Goal: Task Accomplishment & Management: Manage account settings

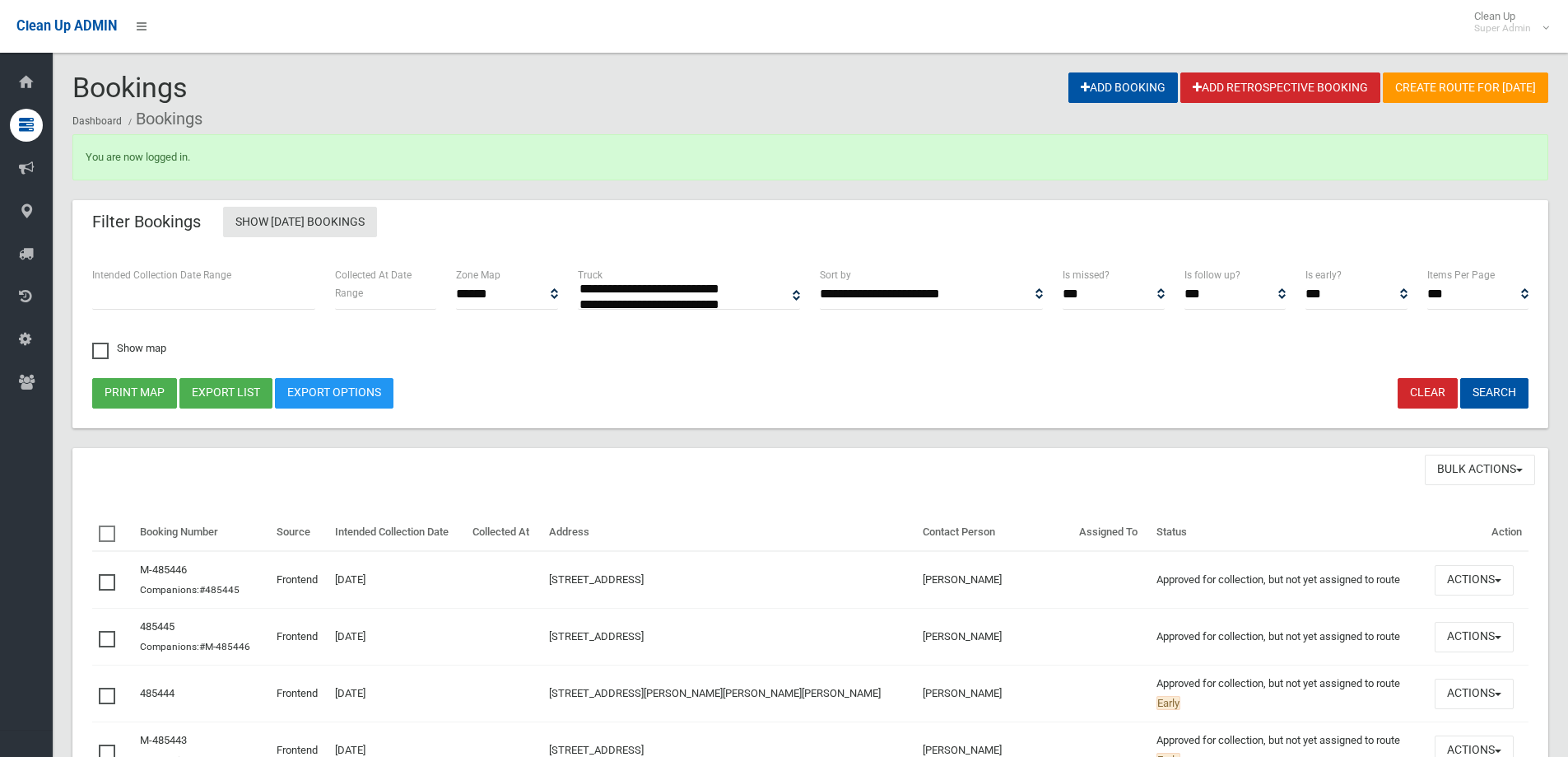
select select
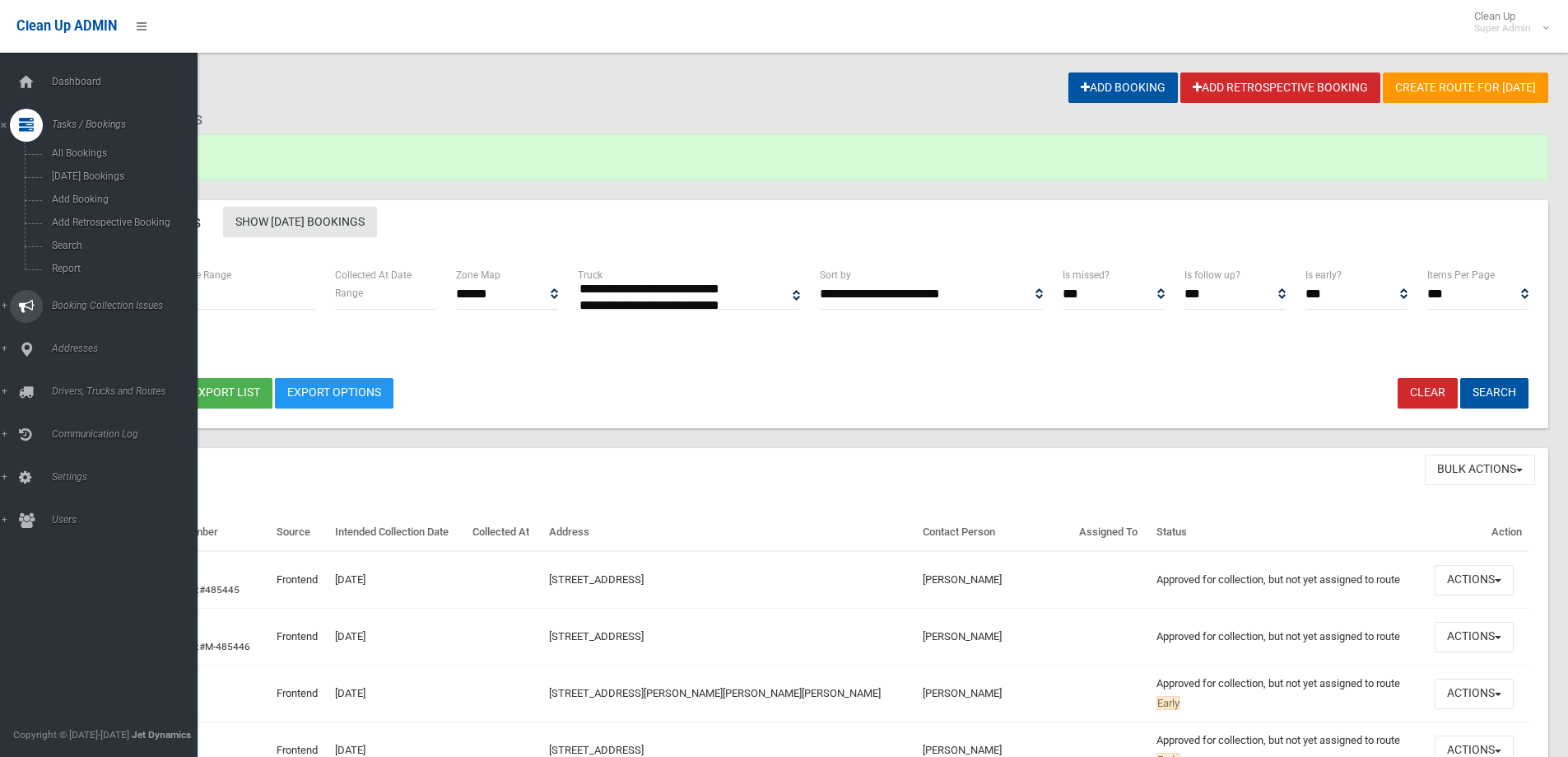
click at [93, 304] on span "Booking Collection Issues" at bounding box center [129, 305] width 163 height 11
click at [107, 199] on span "All Reported Issues" at bounding box center [122, 195] width 149 height 11
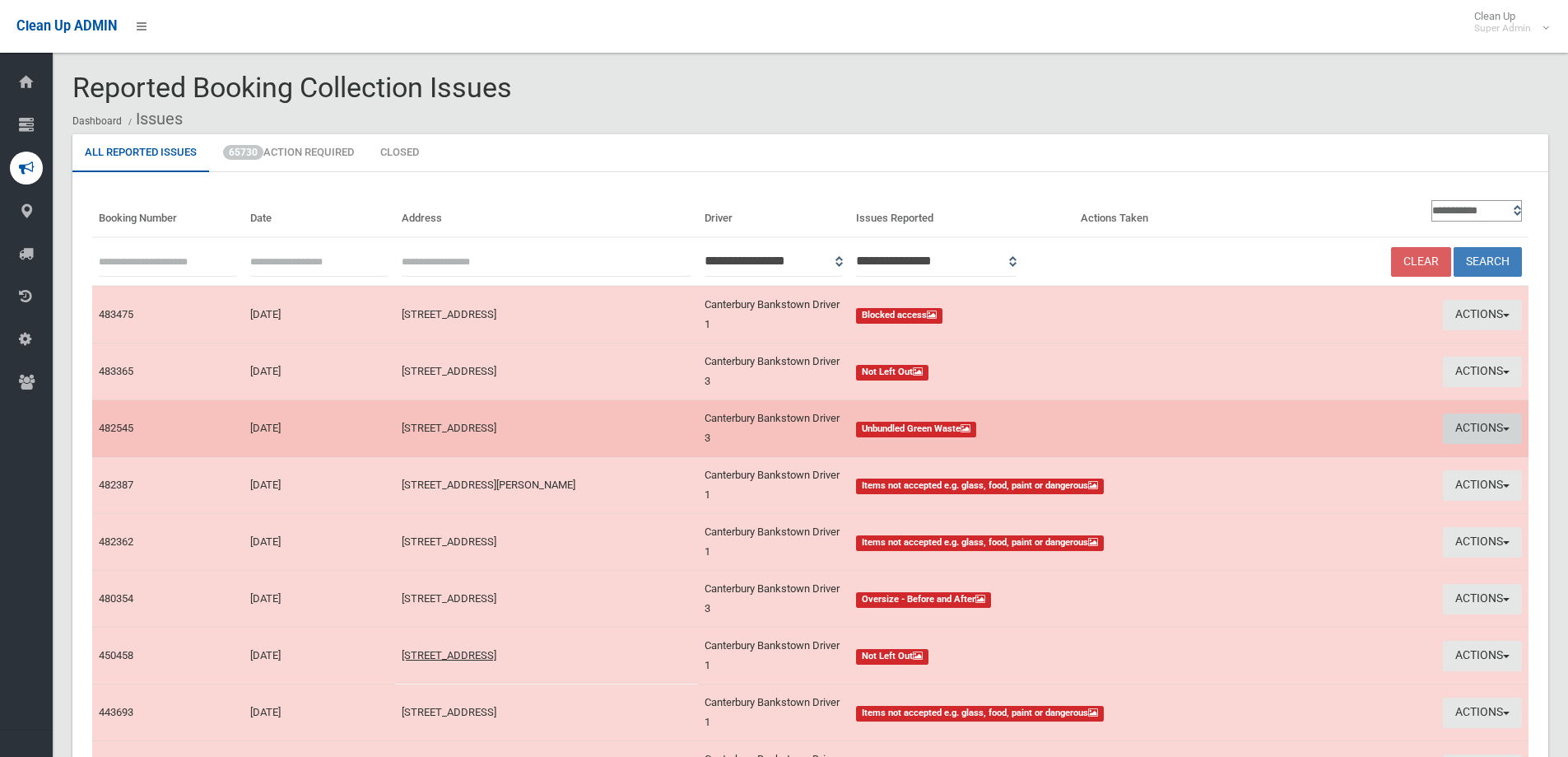
click at [1480, 424] on button "Actions" at bounding box center [1482, 429] width 79 height 31
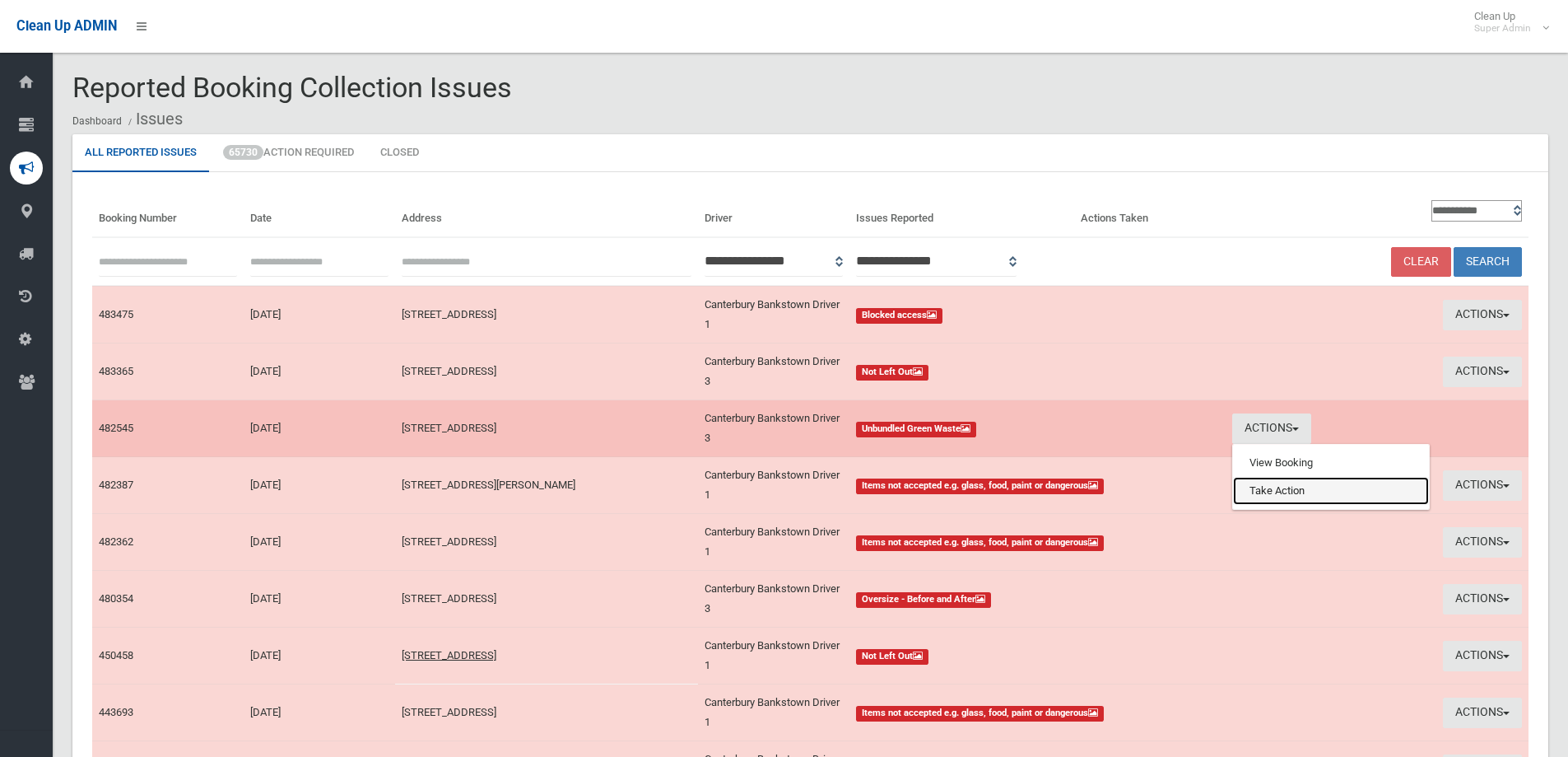
click at [1298, 493] on link "Take Action" at bounding box center [1331, 490] width 196 height 28
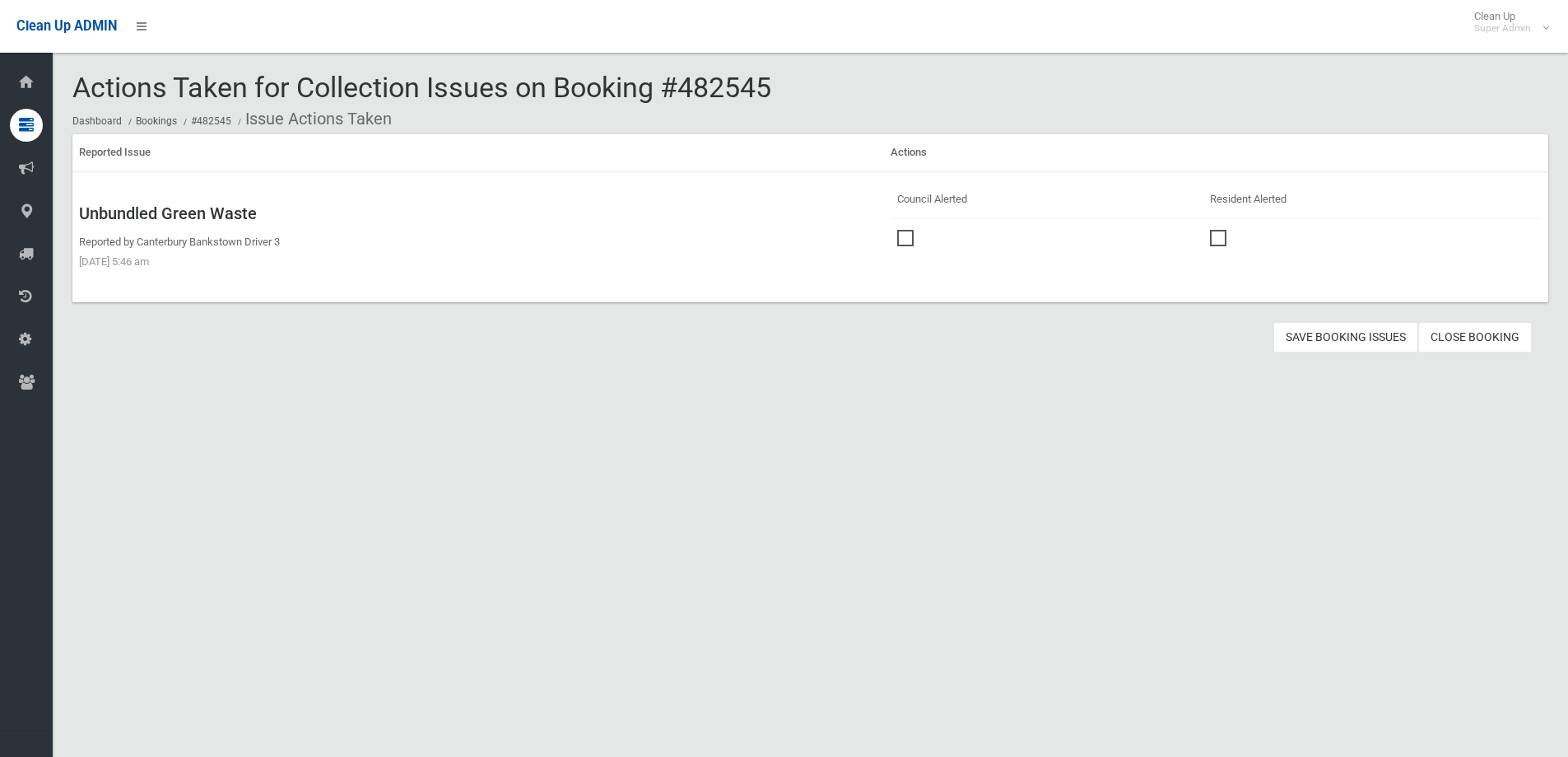
click at [907, 230] on span at bounding box center [909, 230] width 25 height 0
click at [1314, 338] on button "Save Booking Issues" at bounding box center [1345, 338] width 145 height 31
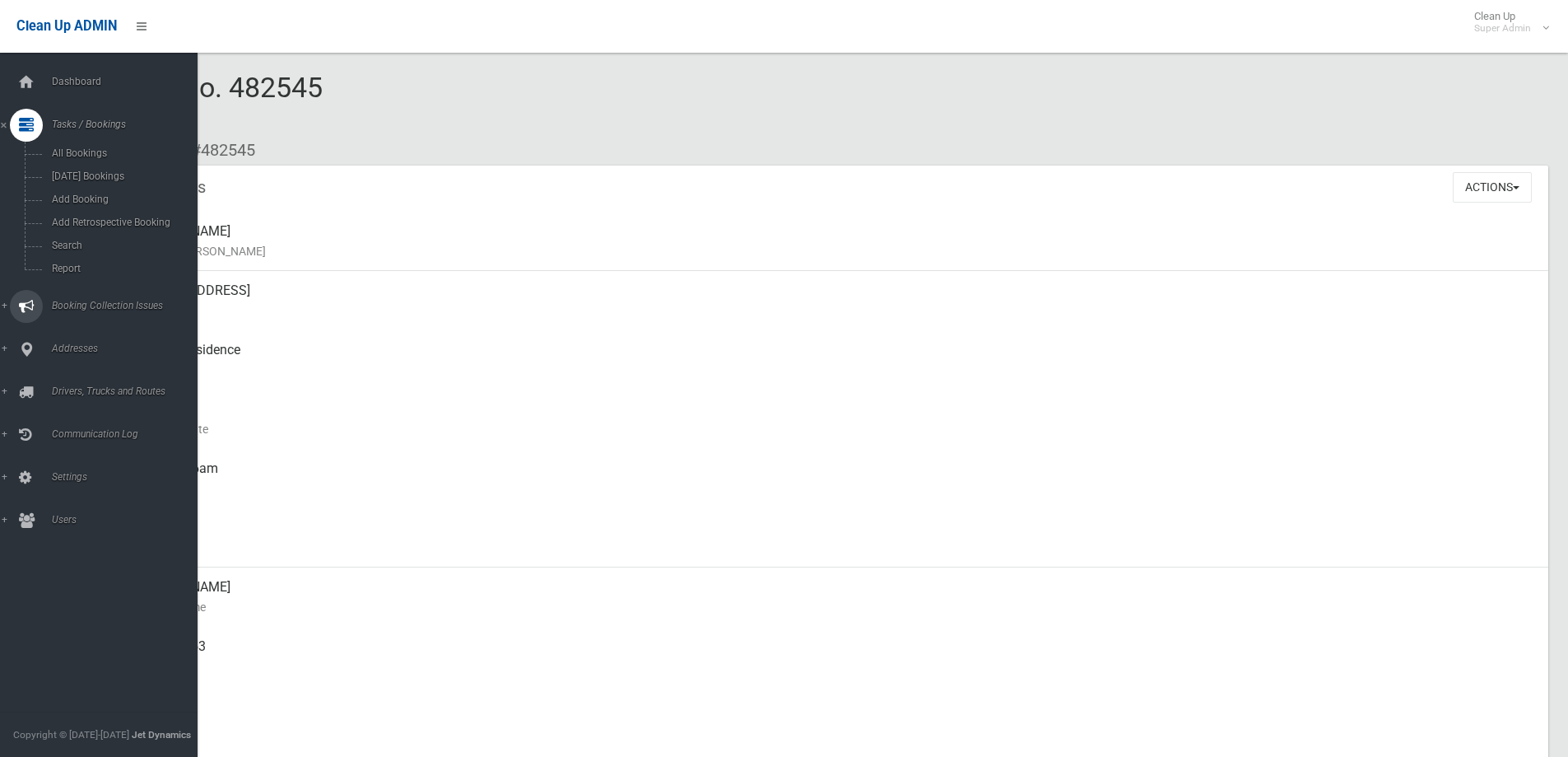
click at [67, 305] on span "Booking Collection Issues" at bounding box center [129, 305] width 163 height 11
click at [94, 197] on span "All Reported Issues" at bounding box center [122, 195] width 149 height 11
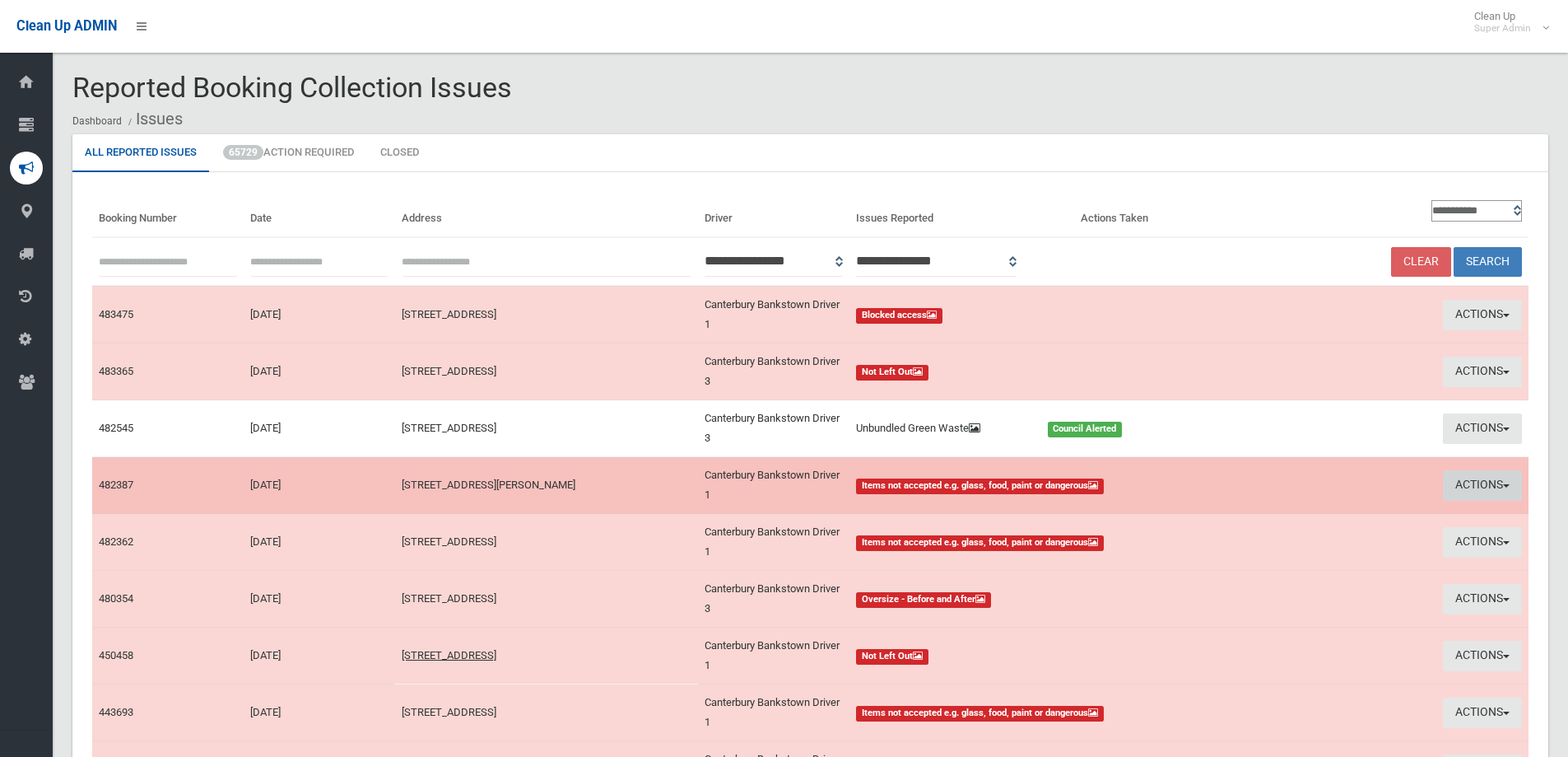
click at [1472, 479] on button "Actions" at bounding box center [1482, 486] width 79 height 31
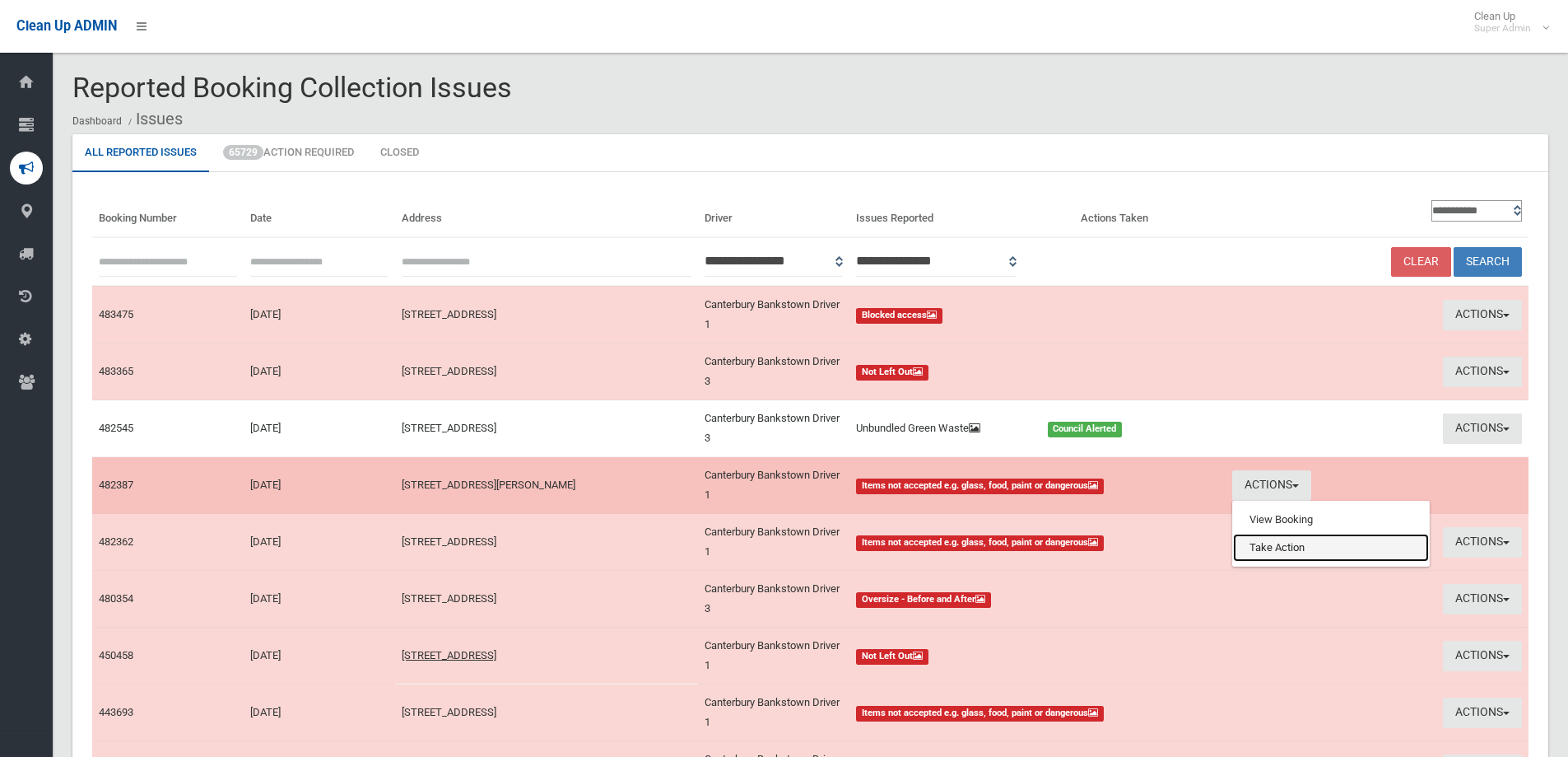
click at [1274, 541] on link "Take Action" at bounding box center [1331, 548] width 196 height 28
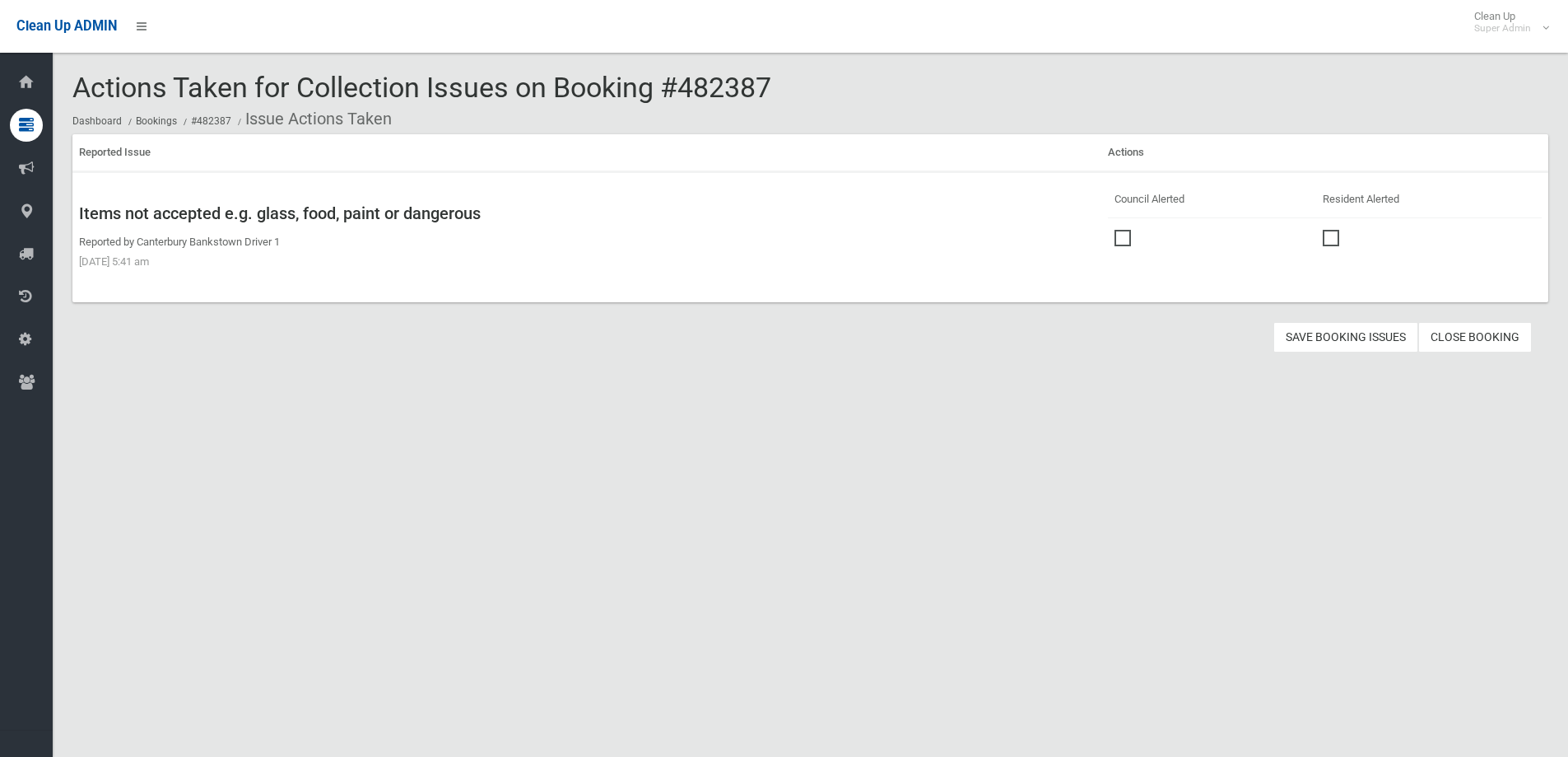
click at [1121, 230] on span at bounding box center [1127, 230] width 25 height 0
click at [1340, 333] on button "Save Booking Issues" at bounding box center [1345, 338] width 145 height 31
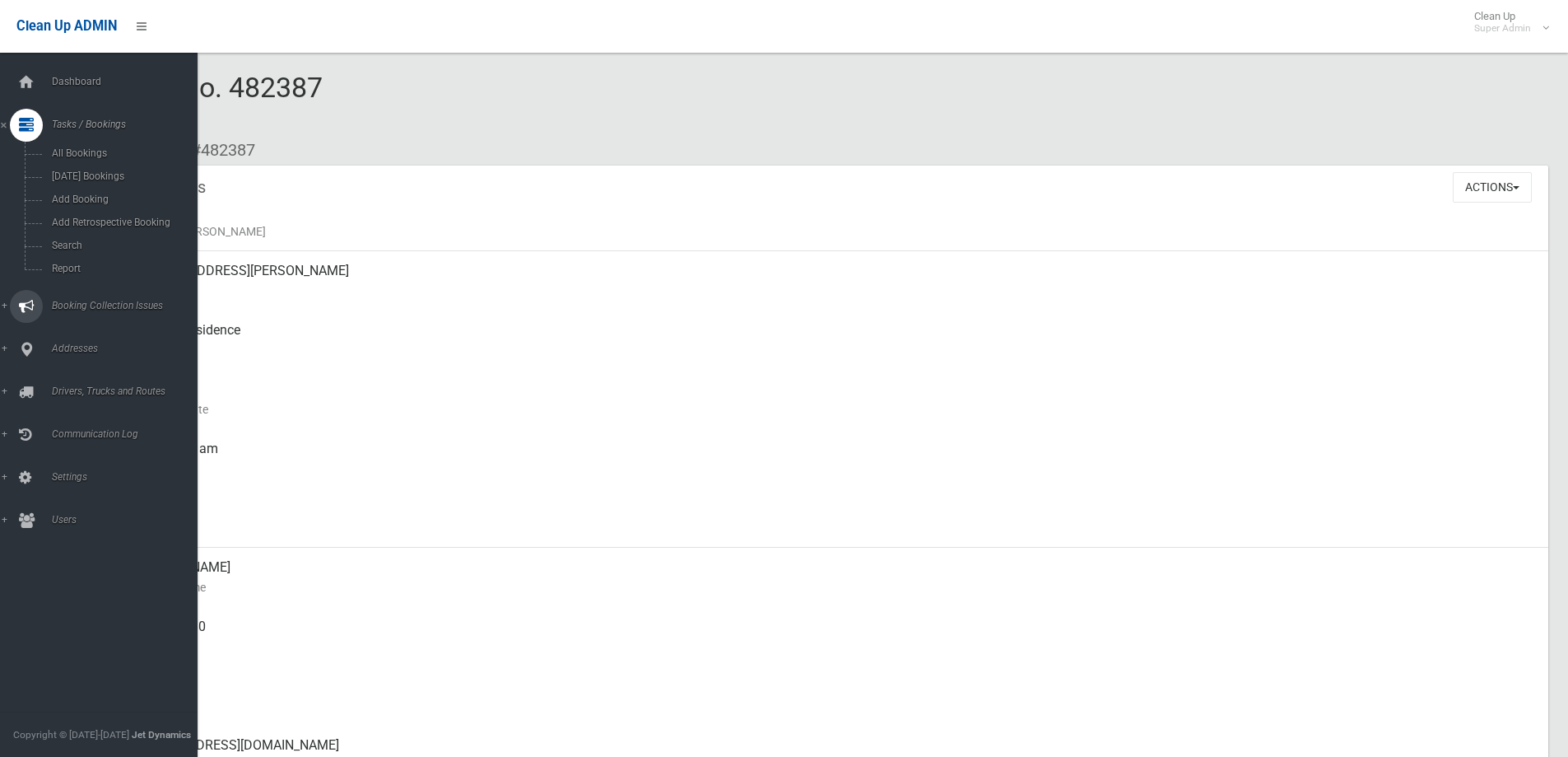
click at [69, 300] on span "Booking Collection Issues" at bounding box center [129, 305] width 163 height 11
click at [95, 192] on span "All Reported Issues" at bounding box center [122, 195] width 149 height 11
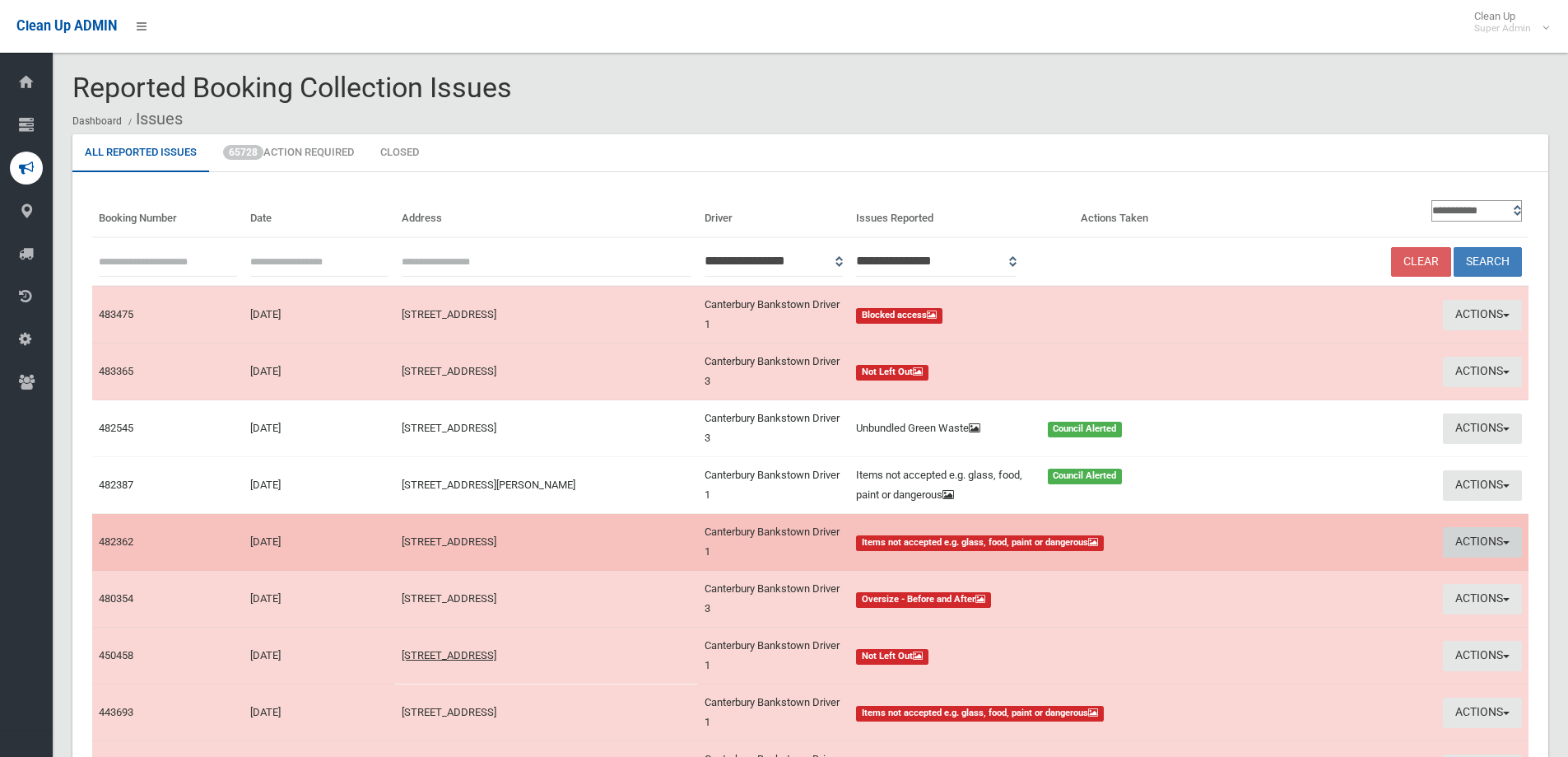
click at [1478, 538] on button "Actions" at bounding box center [1482, 543] width 79 height 31
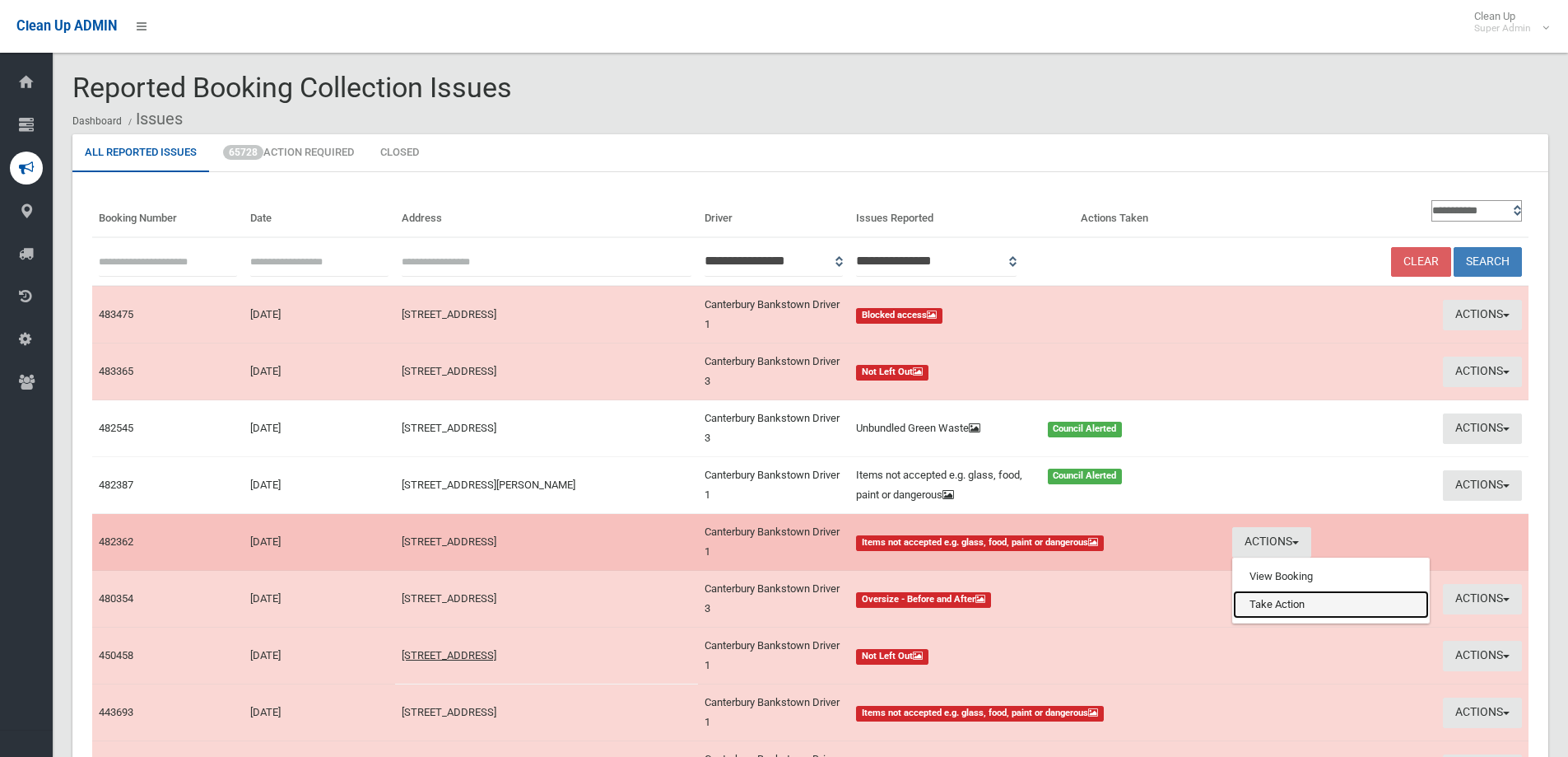
click at [1279, 611] on link "Take Action" at bounding box center [1331, 604] width 196 height 28
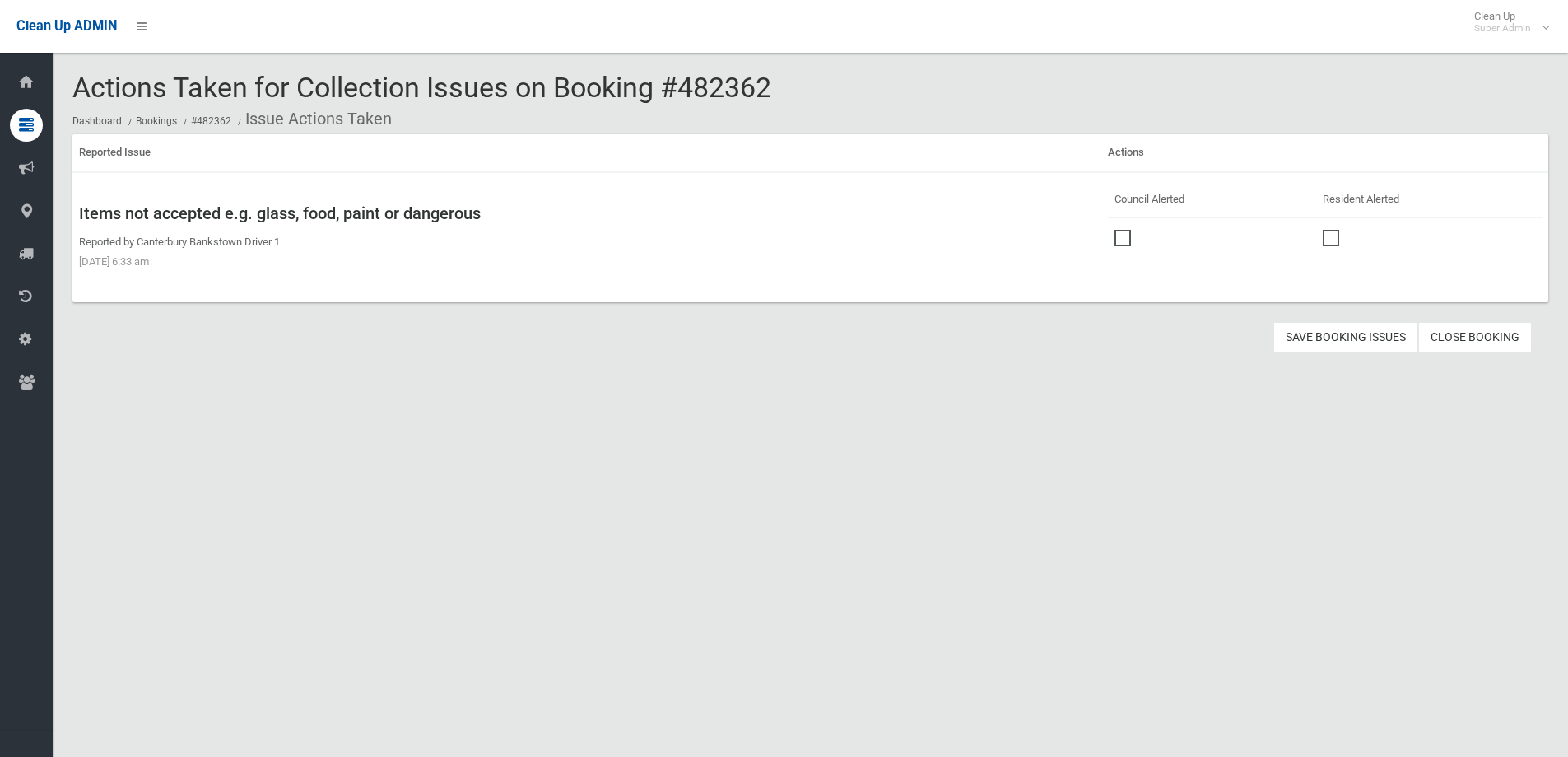
click at [1116, 230] on span at bounding box center [1127, 230] width 25 height 0
click at [1332, 339] on button "Save Booking Issues" at bounding box center [1345, 338] width 145 height 31
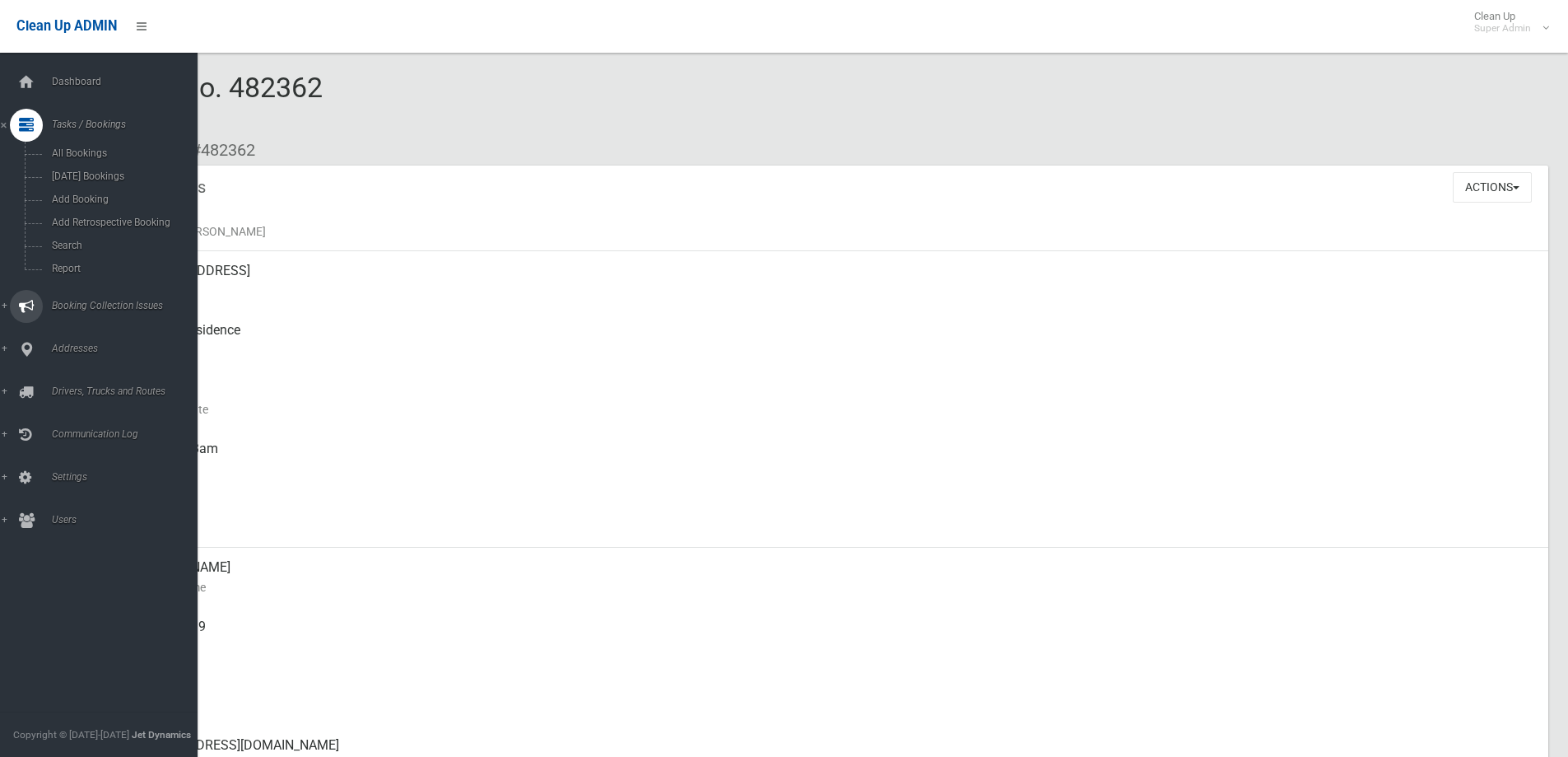
click at [93, 303] on span "Booking Collection Issues" at bounding box center [129, 305] width 163 height 11
click at [103, 191] on span "All Reported Issues" at bounding box center [122, 195] width 149 height 11
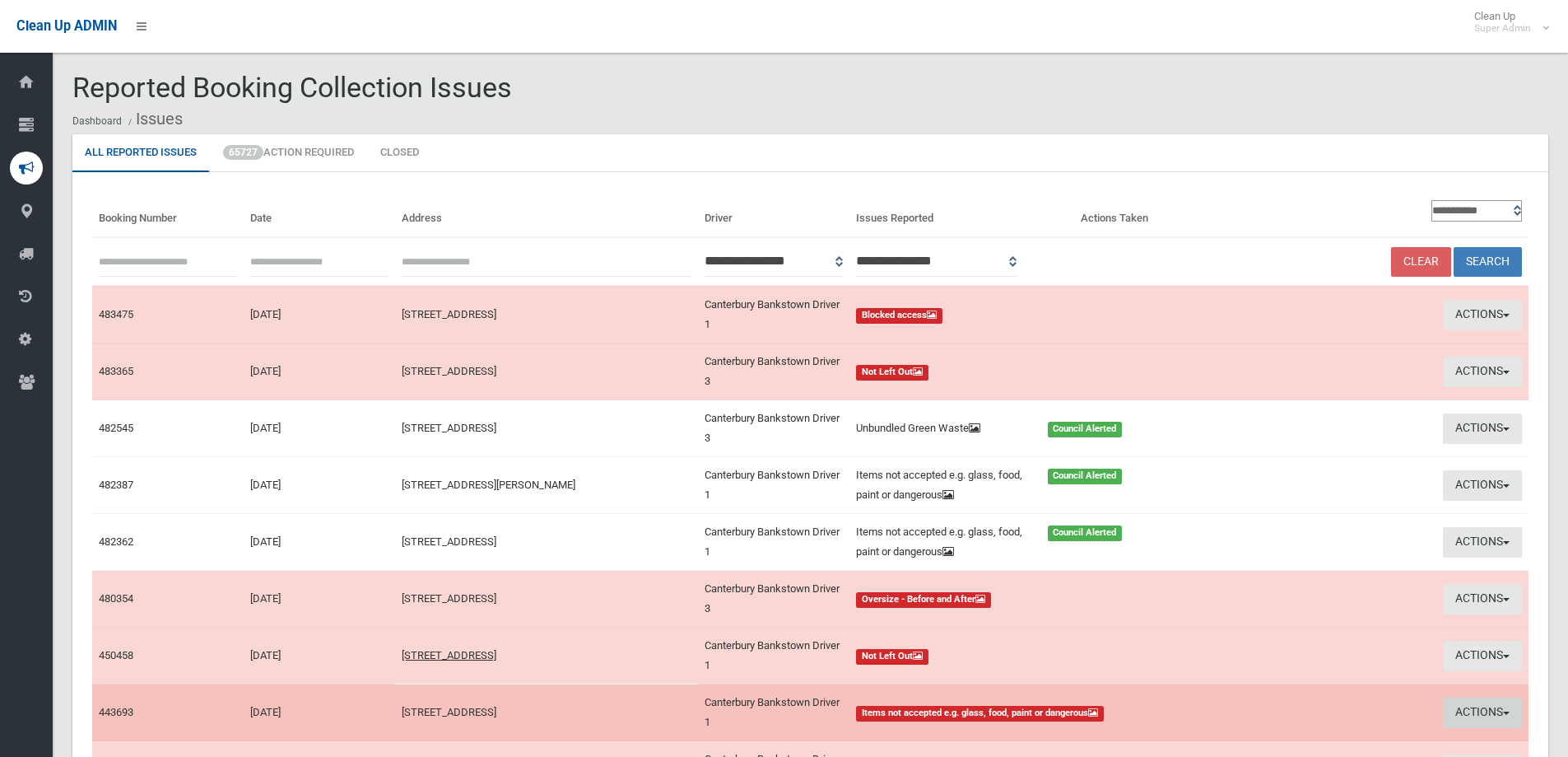
click at [1467, 712] on button "Actions" at bounding box center [1482, 713] width 79 height 31
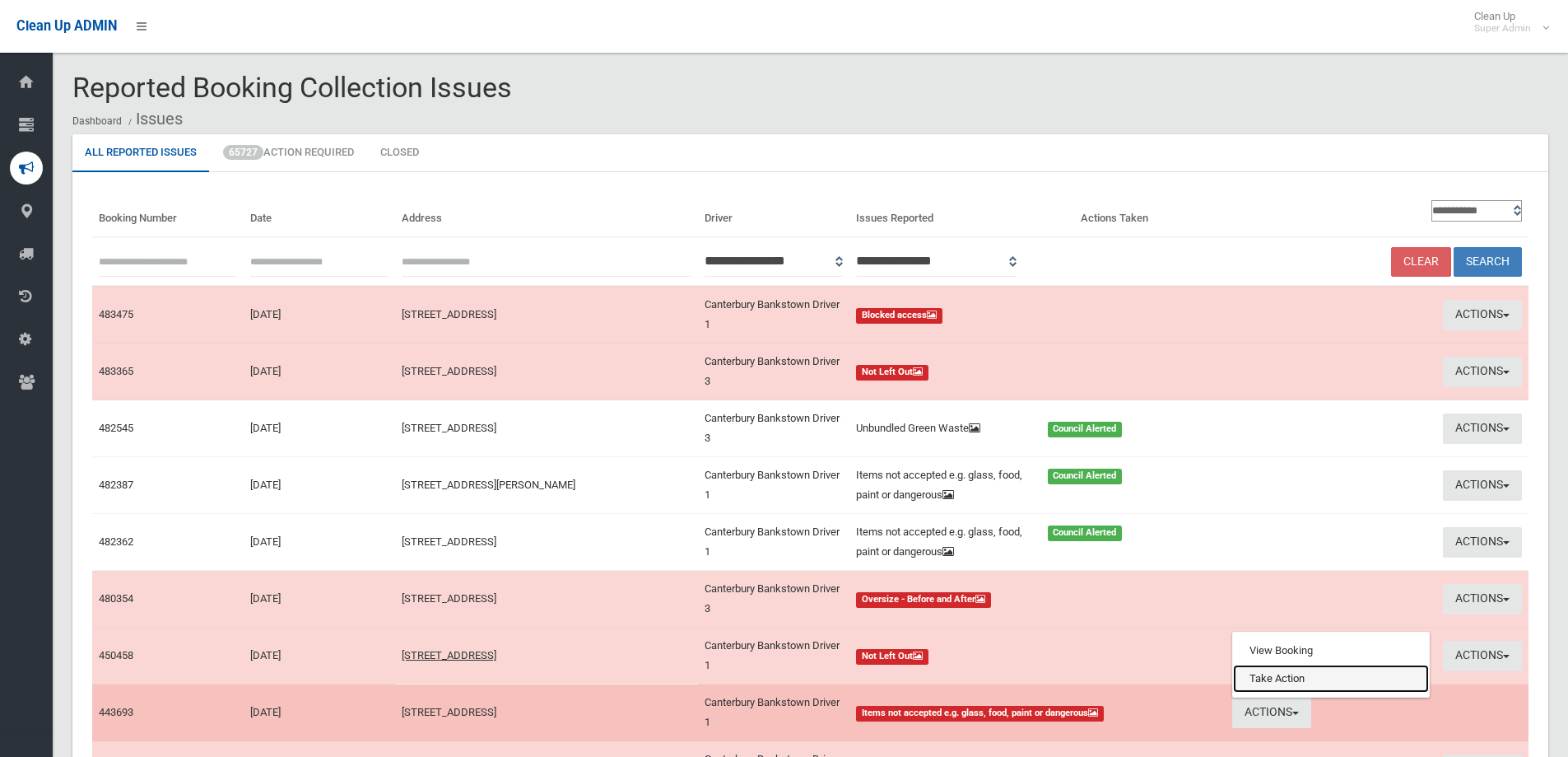
click at [1295, 682] on link "Take Action" at bounding box center [1331, 678] width 196 height 28
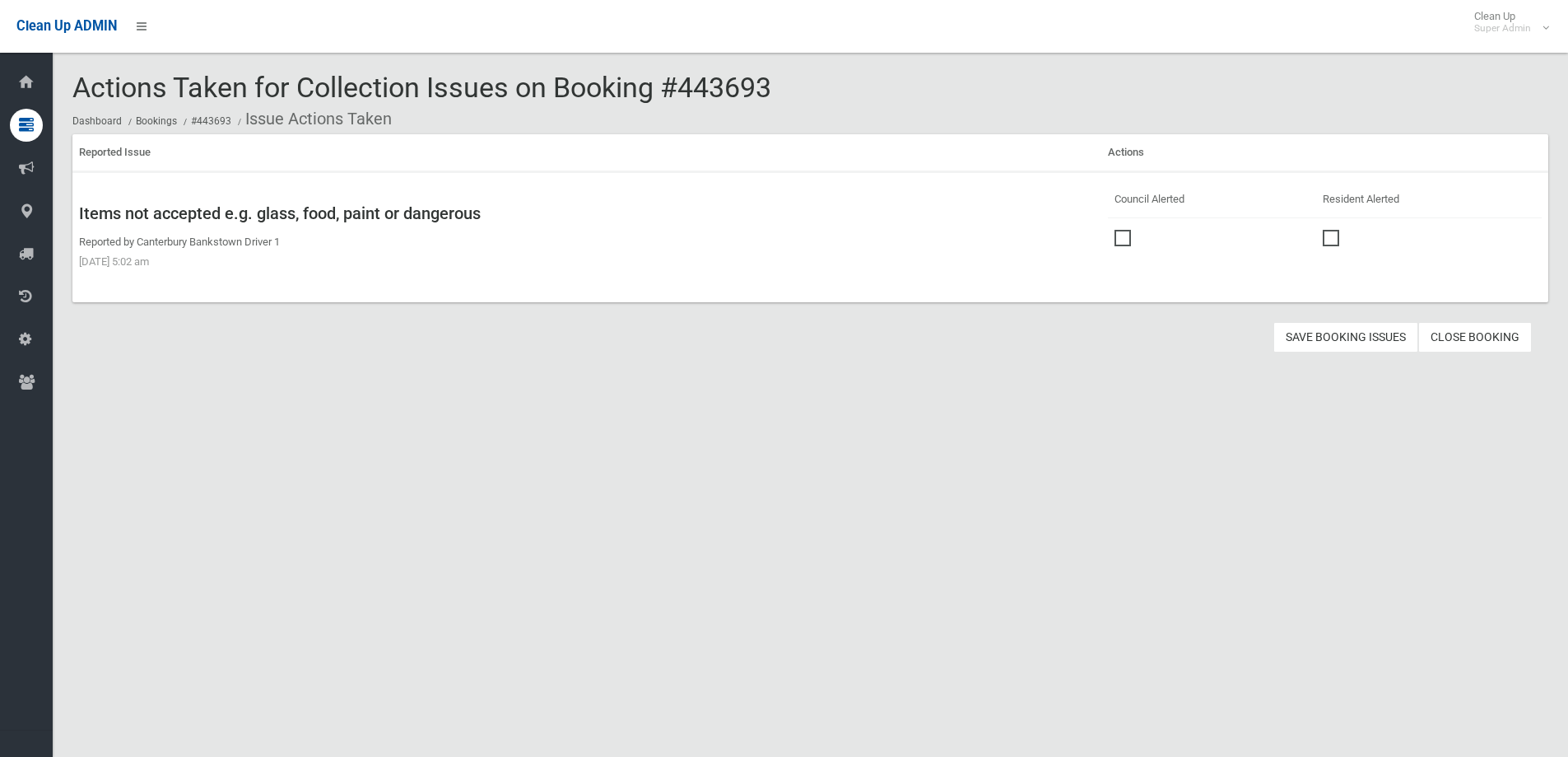
click at [1117, 230] on span at bounding box center [1127, 230] width 25 height 0
click at [1336, 340] on button "Save Booking Issues" at bounding box center [1345, 338] width 145 height 31
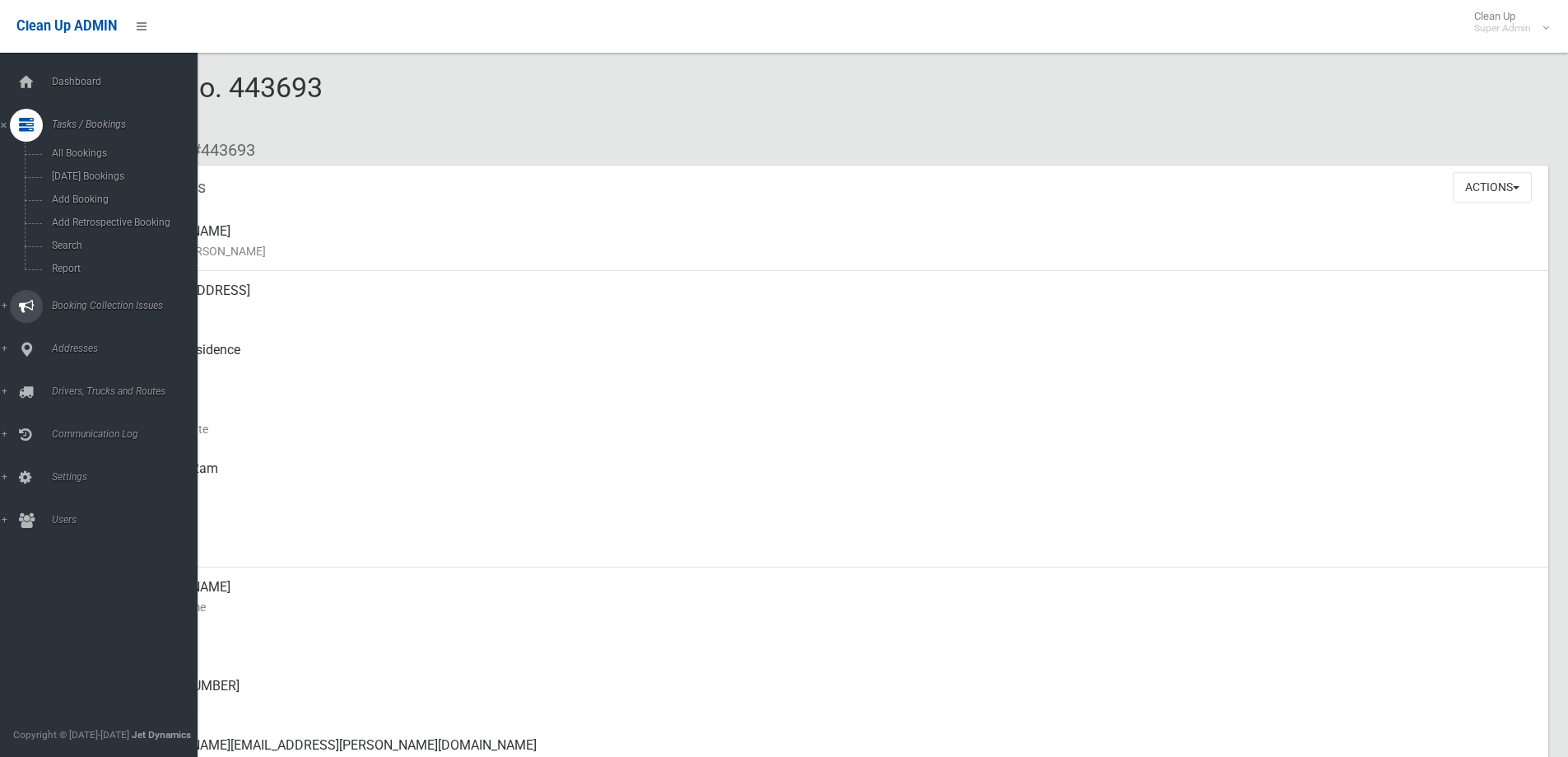
click at [105, 304] on span "Booking Collection Issues" at bounding box center [129, 305] width 163 height 11
click at [100, 191] on span "All Reported Issues" at bounding box center [122, 195] width 149 height 11
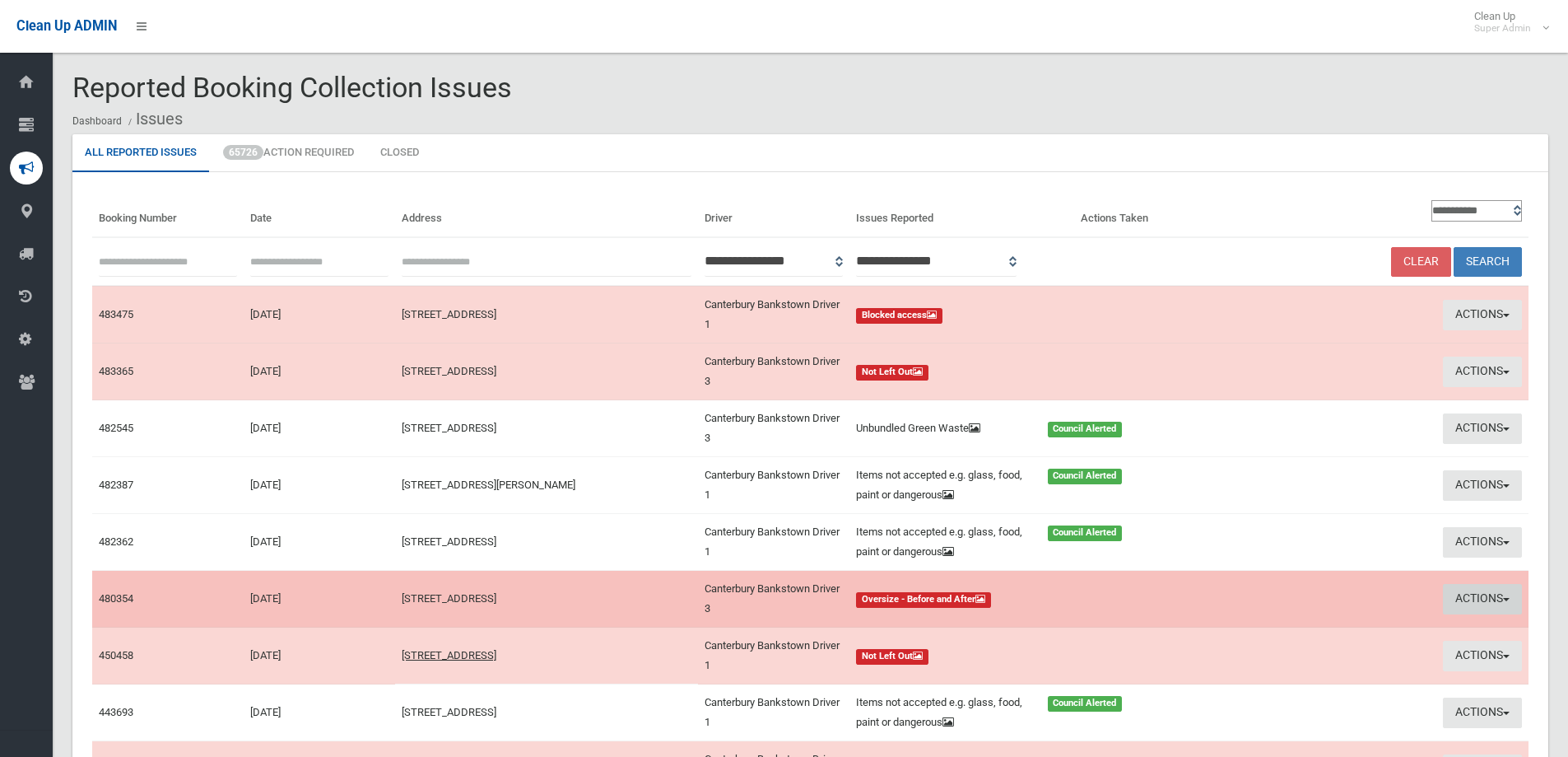
click at [1475, 600] on button "Actions" at bounding box center [1482, 599] width 79 height 31
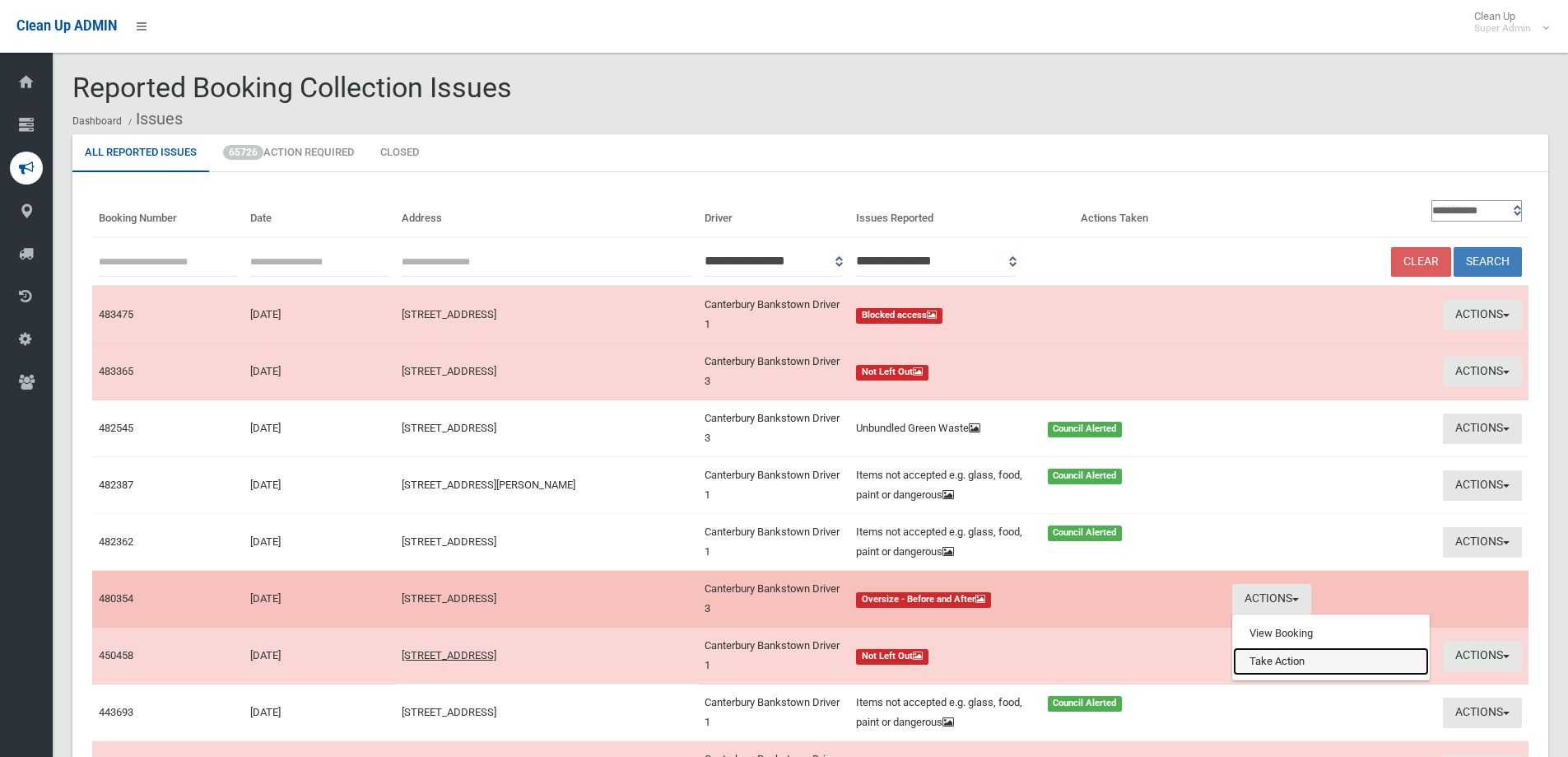
click at [1279, 655] on link "Take Action" at bounding box center [1331, 661] width 196 height 28
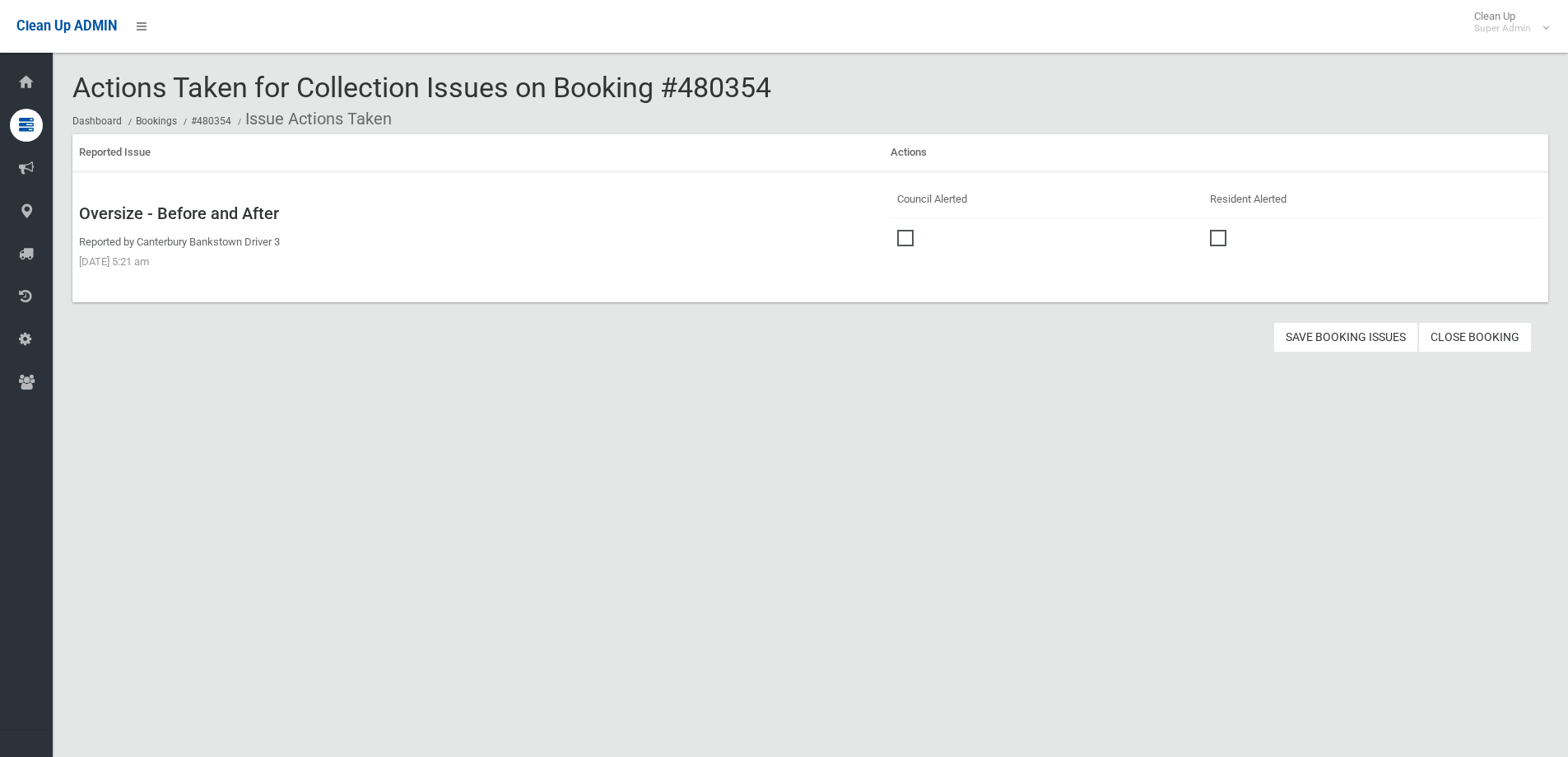
click at [903, 230] on span at bounding box center [909, 230] width 25 height 0
click at [1321, 339] on button "Save Booking Issues" at bounding box center [1345, 338] width 145 height 31
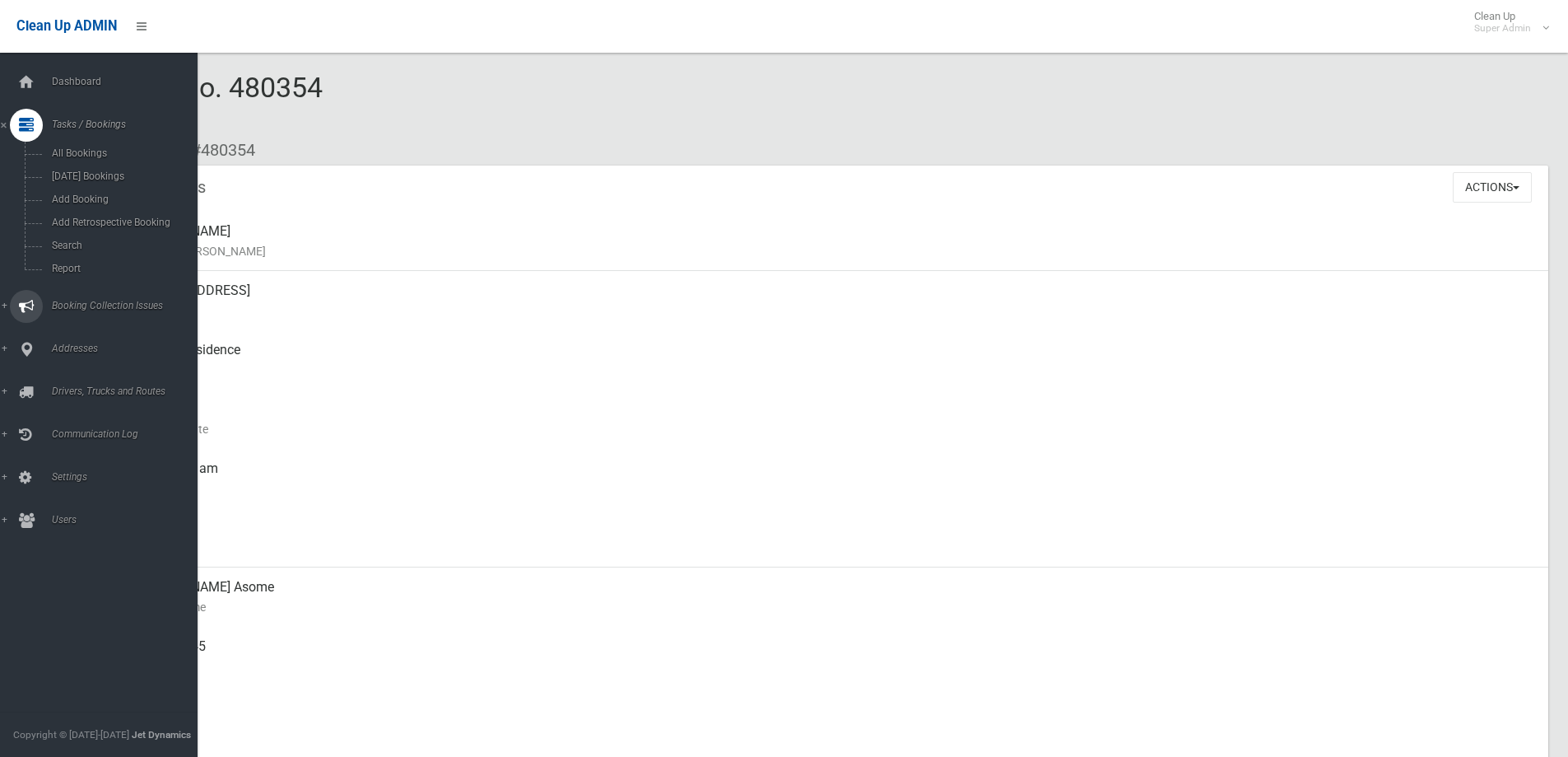
click at [87, 302] on span "Booking Collection Issues" at bounding box center [129, 305] width 163 height 11
click at [94, 189] on link "All Reported Issues" at bounding box center [105, 195] width 210 height 23
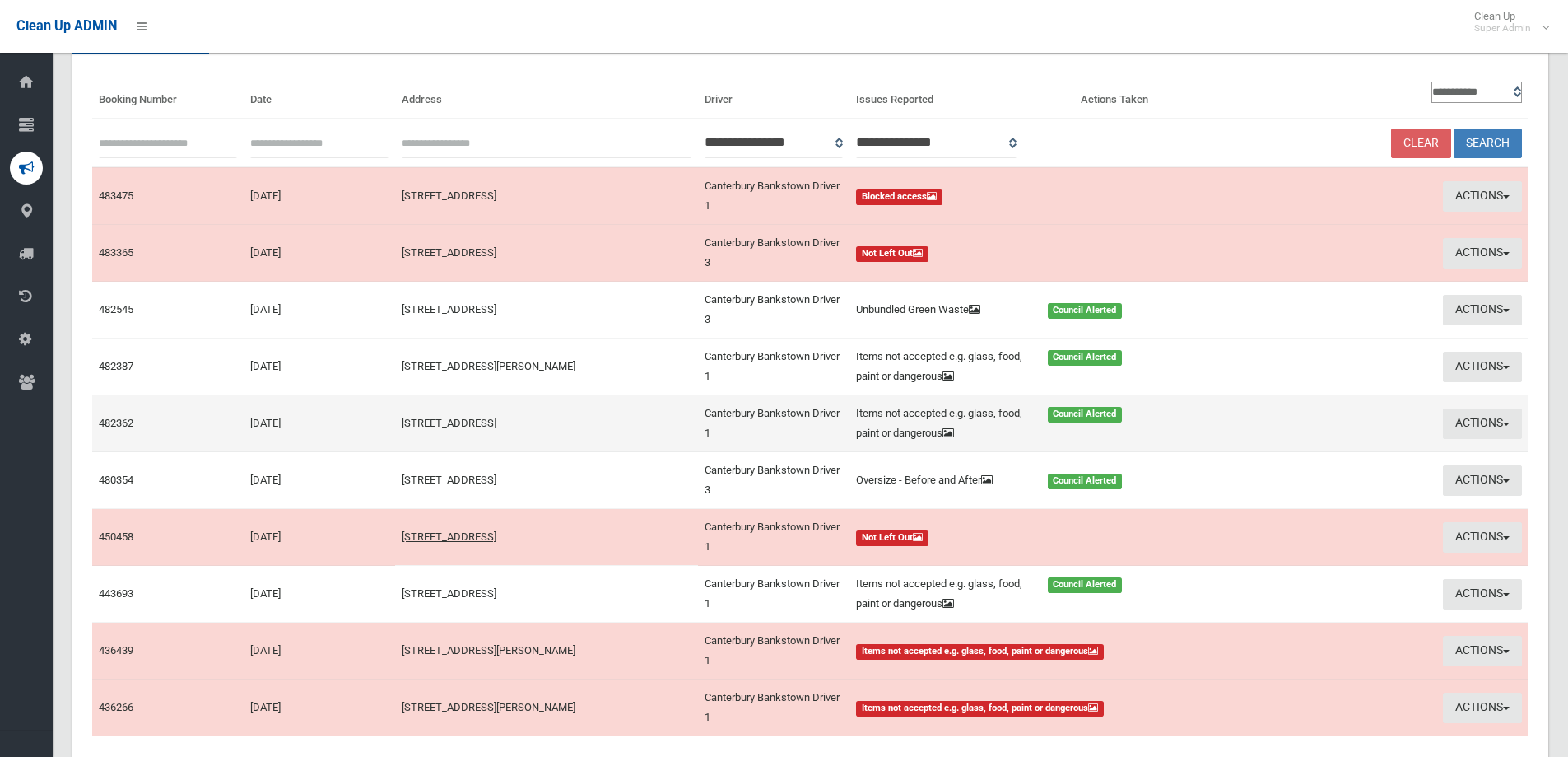
scroll to position [247, 0]
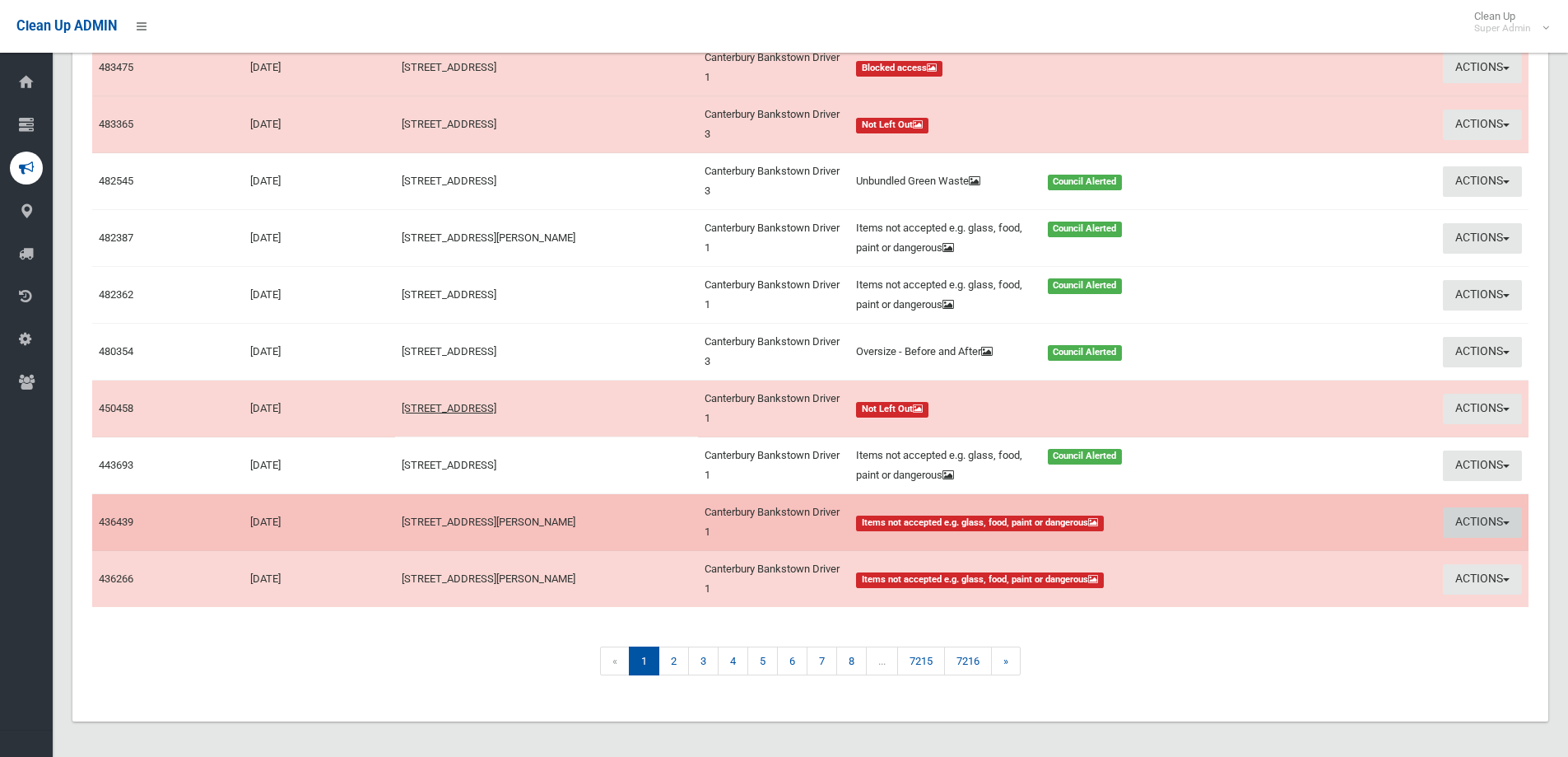
click at [1485, 520] on button "Actions" at bounding box center [1482, 523] width 79 height 31
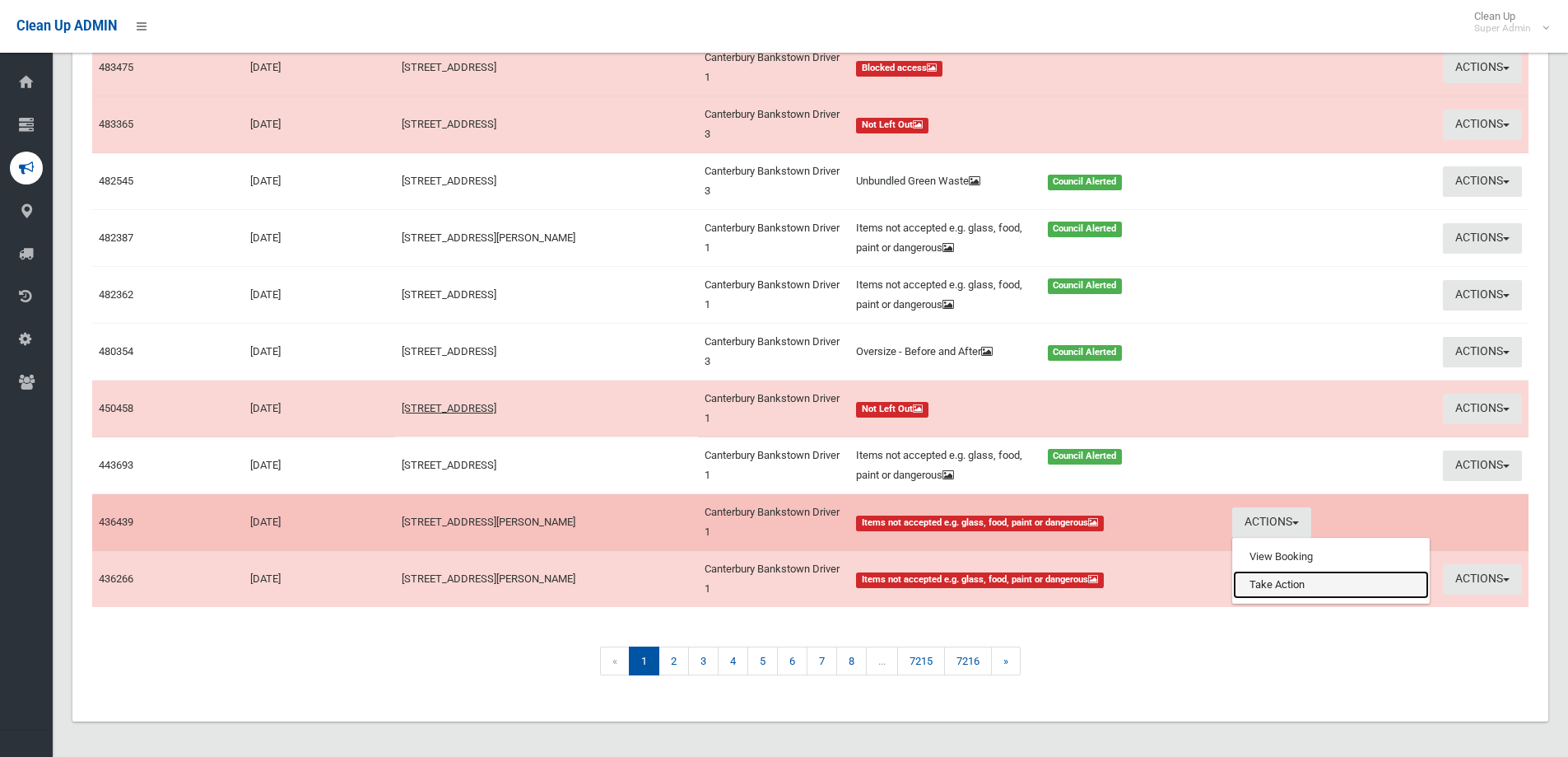
click at [1296, 581] on link "Take Action" at bounding box center [1331, 585] width 196 height 28
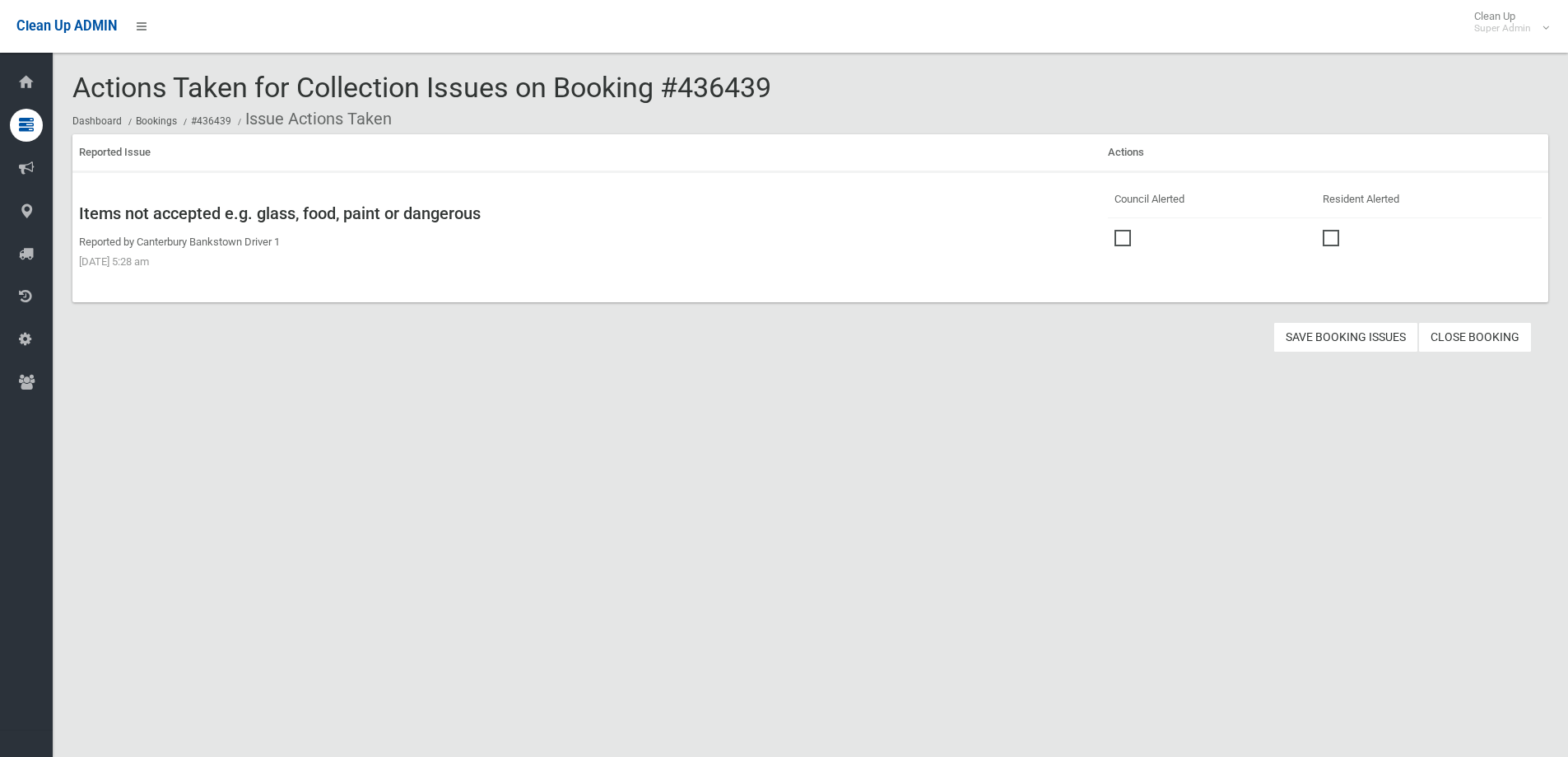
click at [1121, 230] on span at bounding box center [1127, 230] width 25 height 0
click at [1340, 330] on button "Save Booking Issues" at bounding box center [1345, 338] width 145 height 31
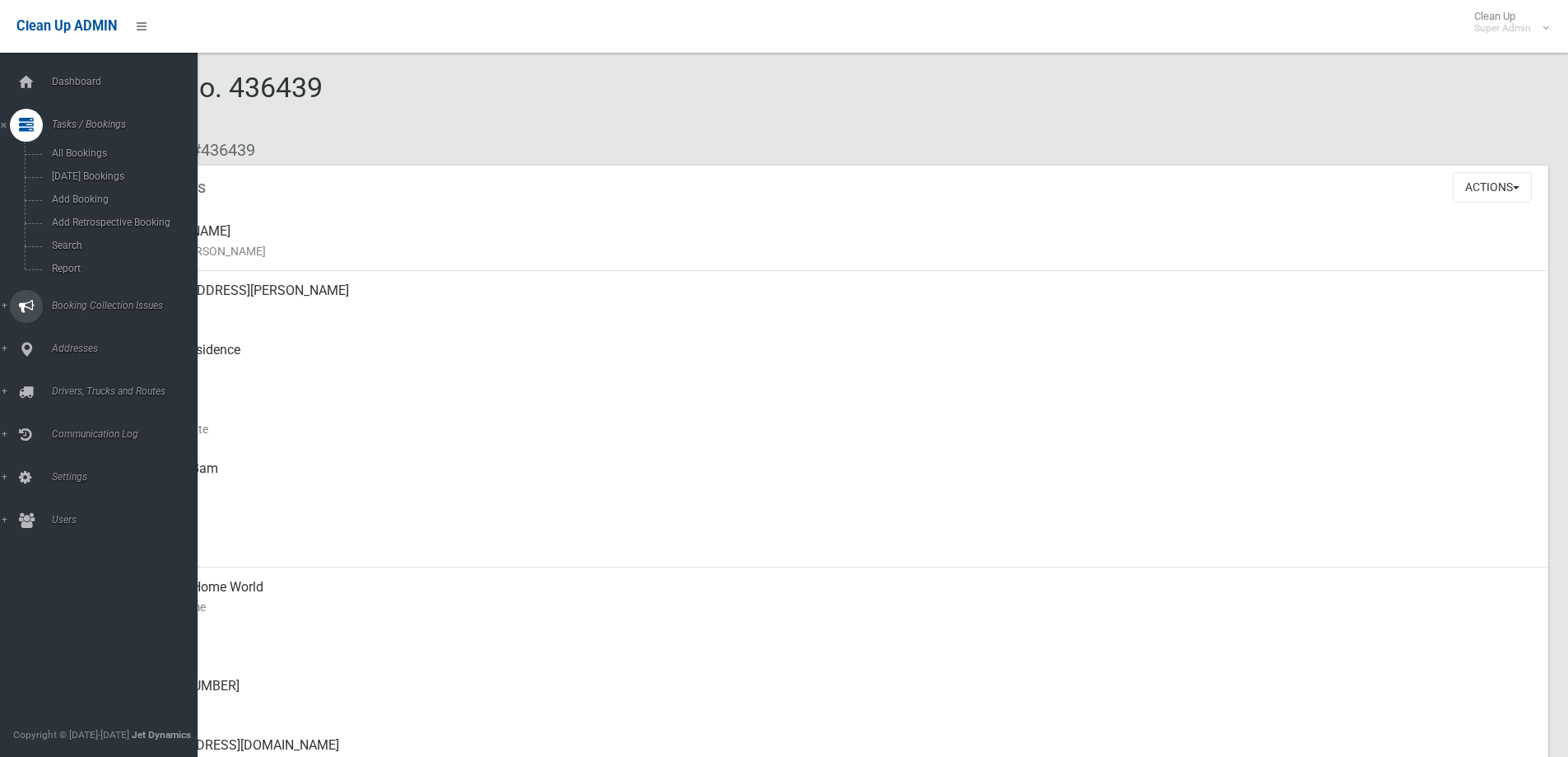
click at [117, 302] on span "Booking Collection Issues" at bounding box center [129, 305] width 163 height 11
click at [127, 192] on span "All Reported Issues" at bounding box center [122, 195] width 149 height 11
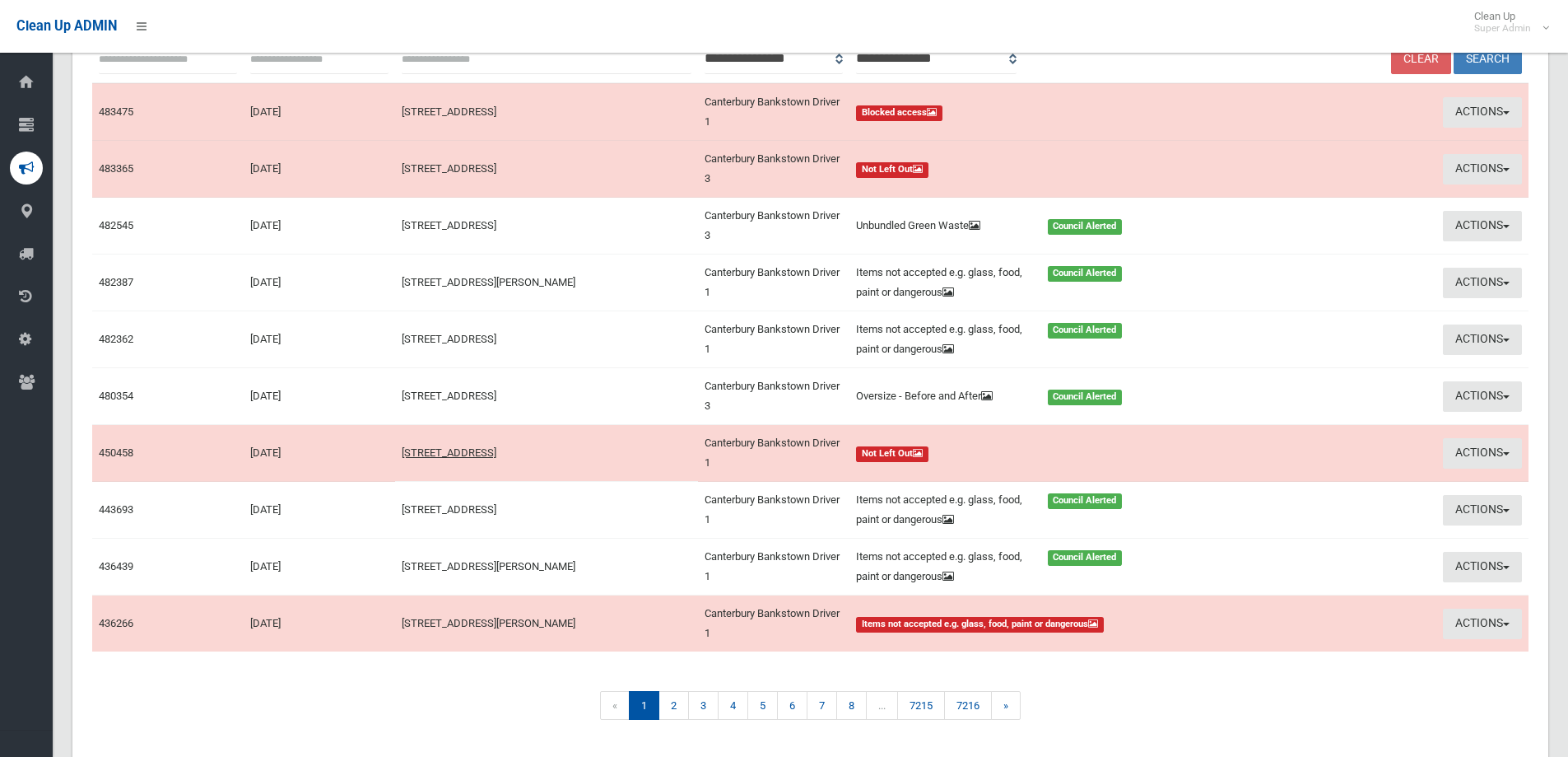
scroll to position [252, 0]
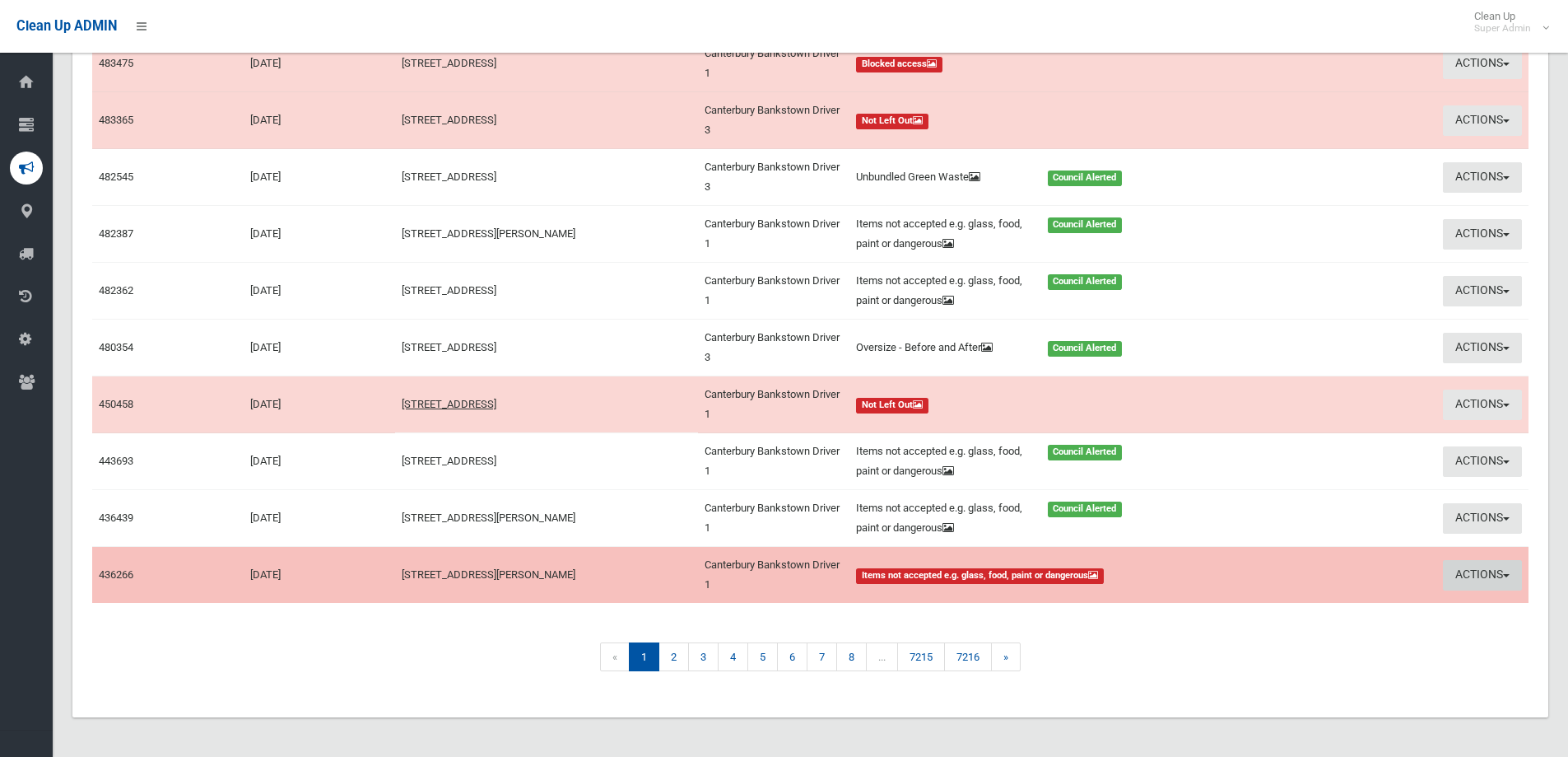
click at [1454, 573] on button "Actions" at bounding box center [1482, 575] width 79 height 31
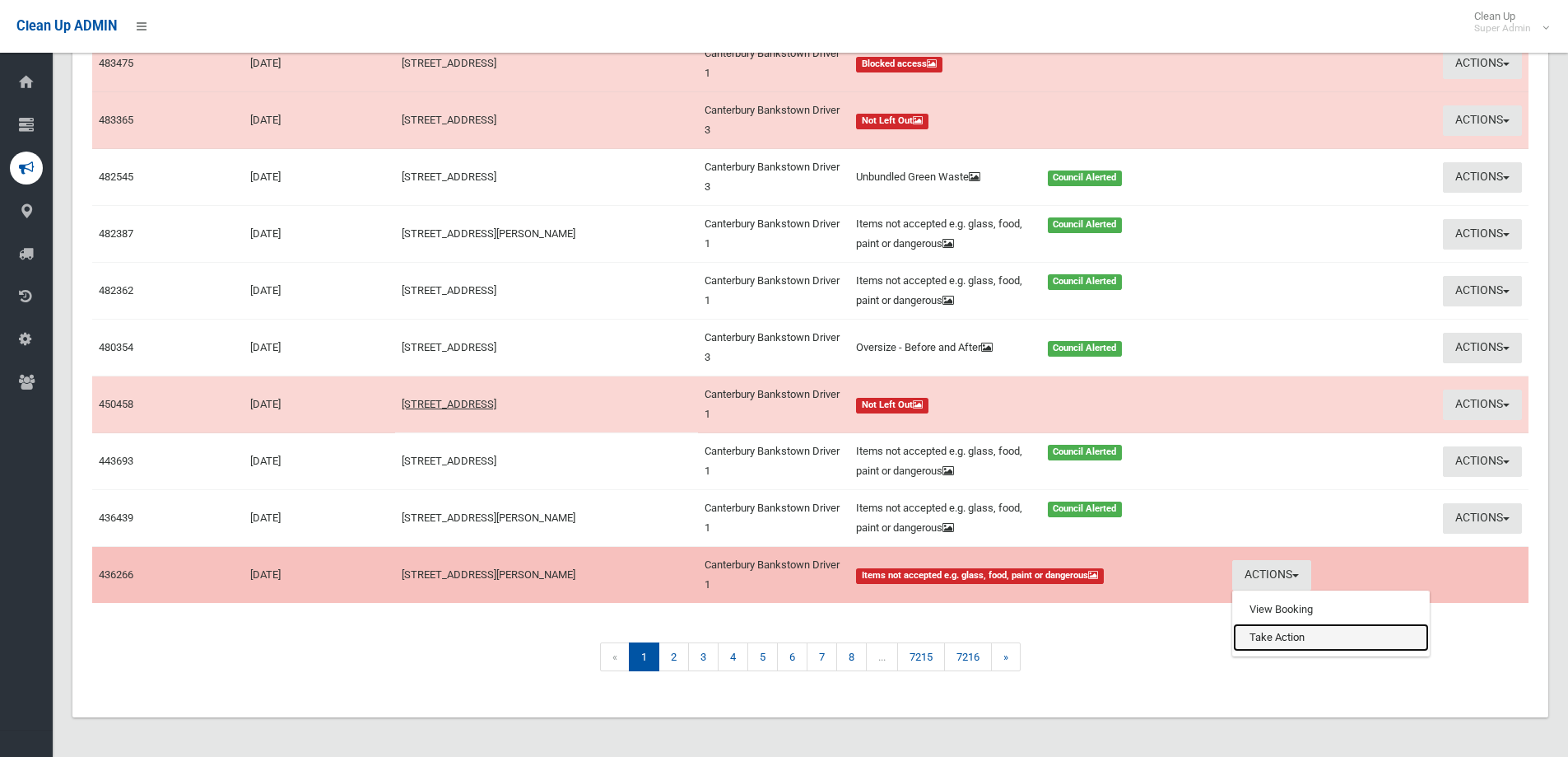
click at [1277, 636] on link "Take Action" at bounding box center [1331, 637] width 196 height 28
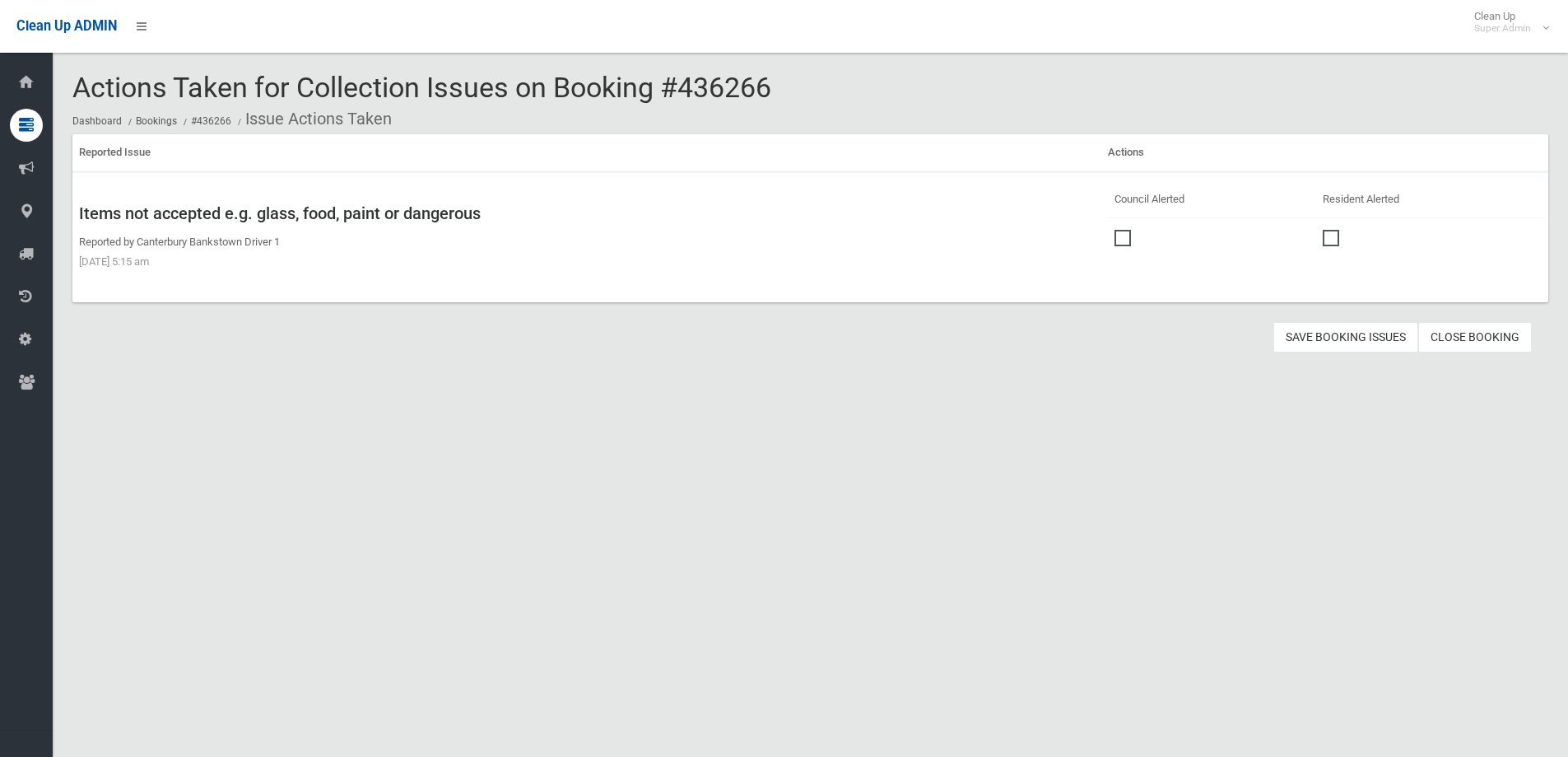
click at [1115, 230] on span at bounding box center [1127, 230] width 25 height 0
click at [1343, 337] on button "Save Booking Issues" at bounding box center [1345, 338] width 145 height 31
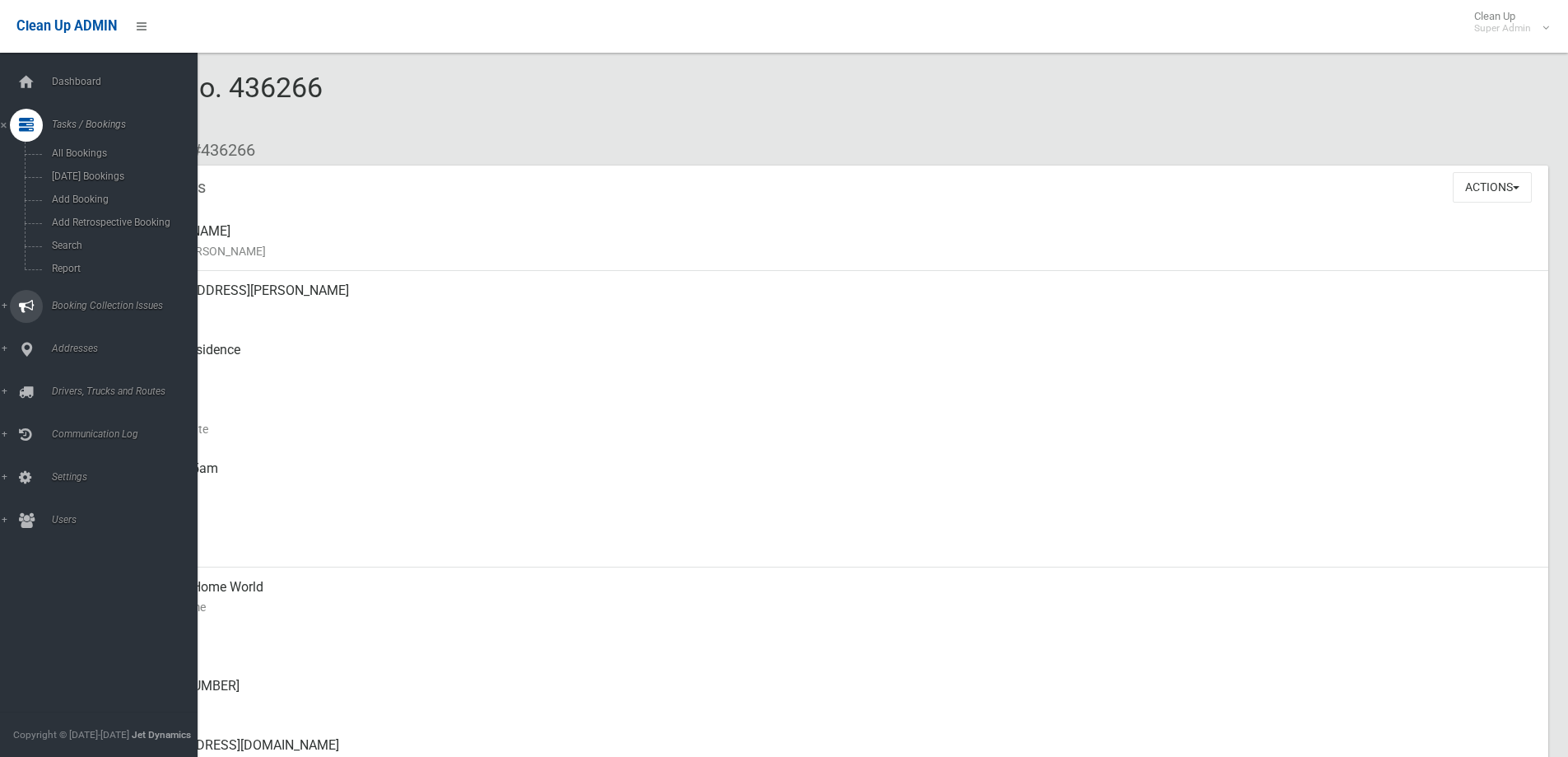
click at [103, 302] on span "Booking Collection Issues" at bounding box center [129, 305] width 163 height 11
click at [109, 194] on span "All Reported Issues" at bounding box center [122, 195] width 149 height 11
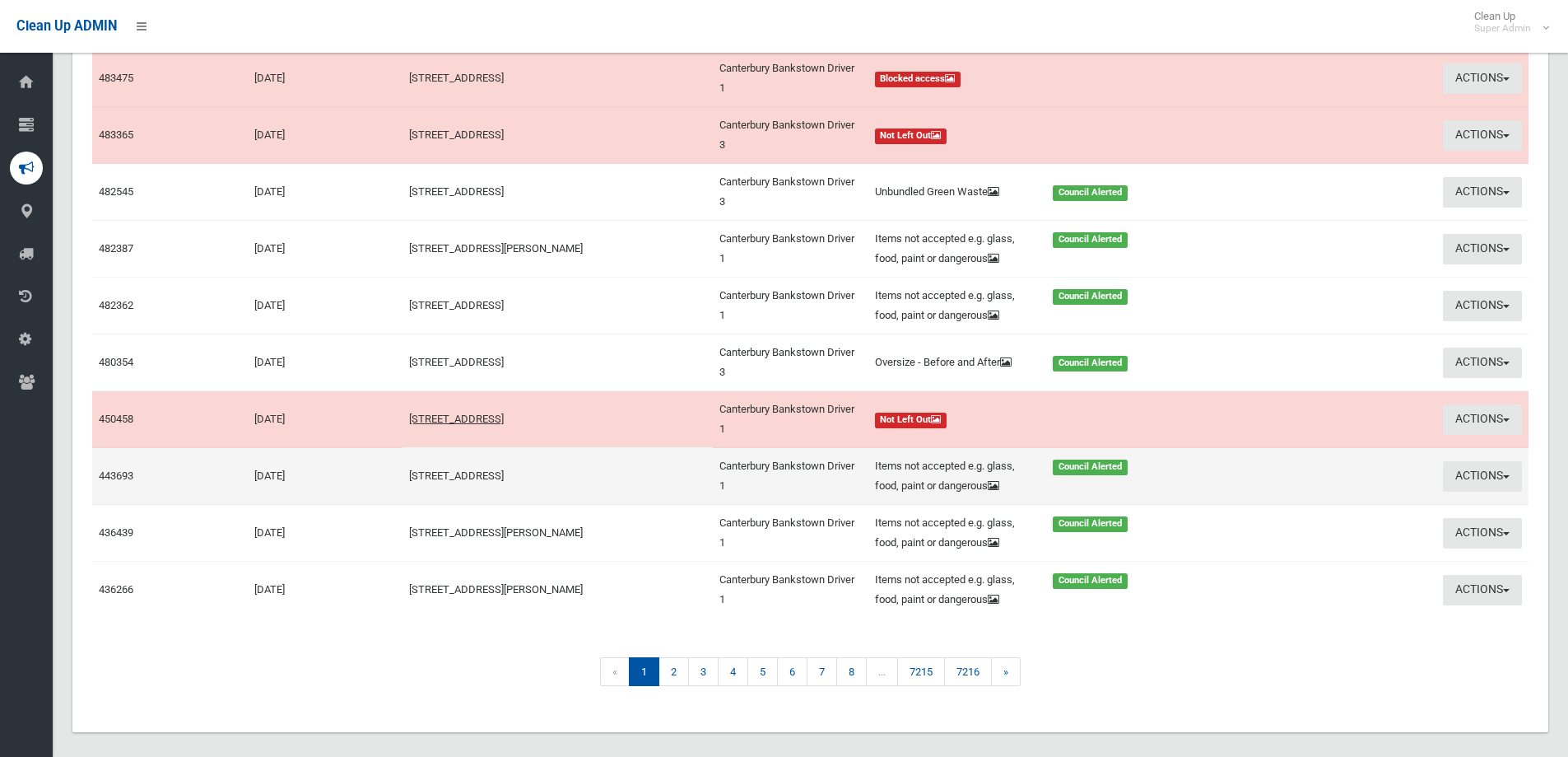
scroll to position [247, 0]
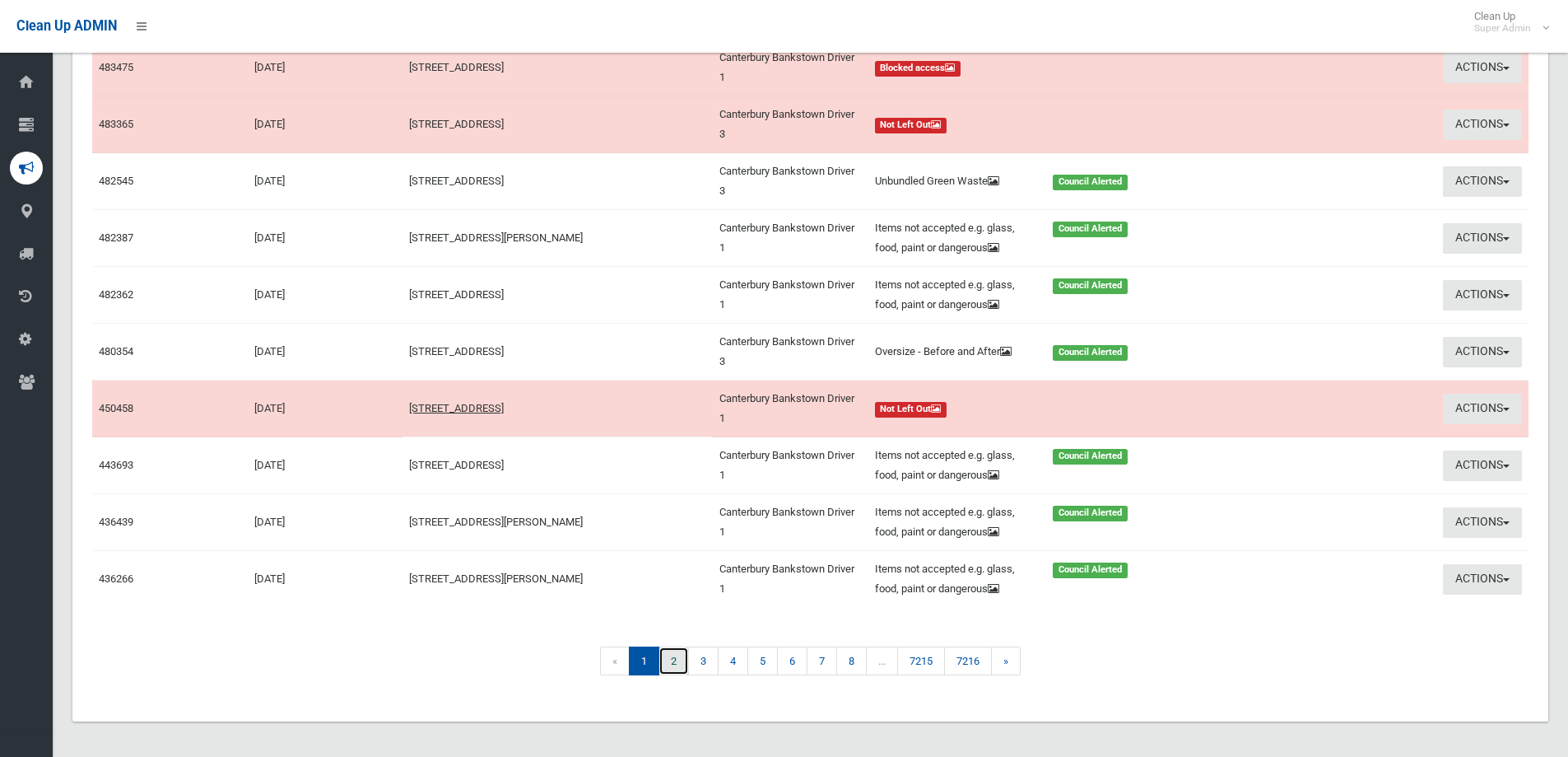
click at [671, 660] on link "2" at bounding box center [674, 661] width 31 height 29
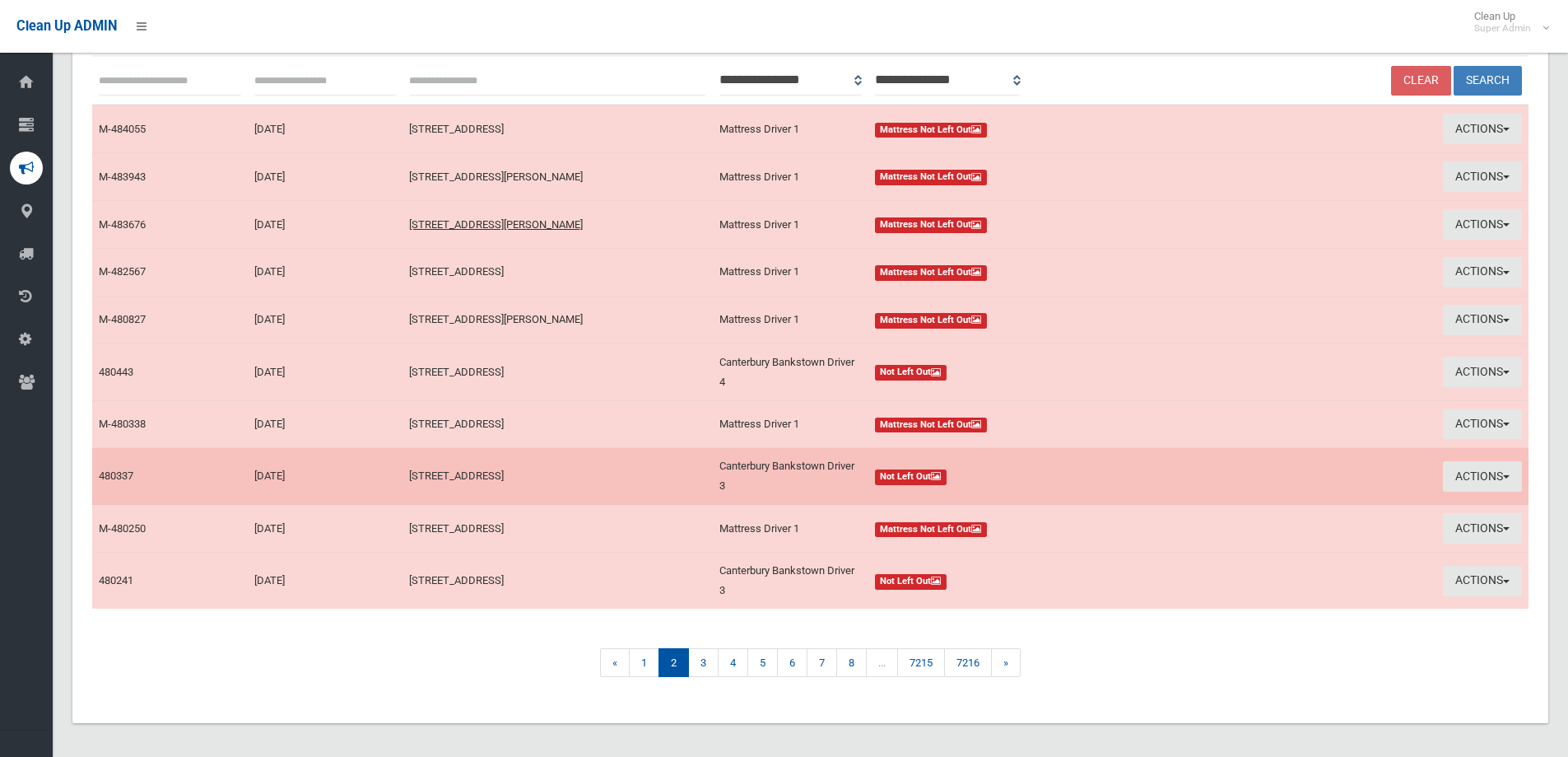
scroll to position [188, 0]
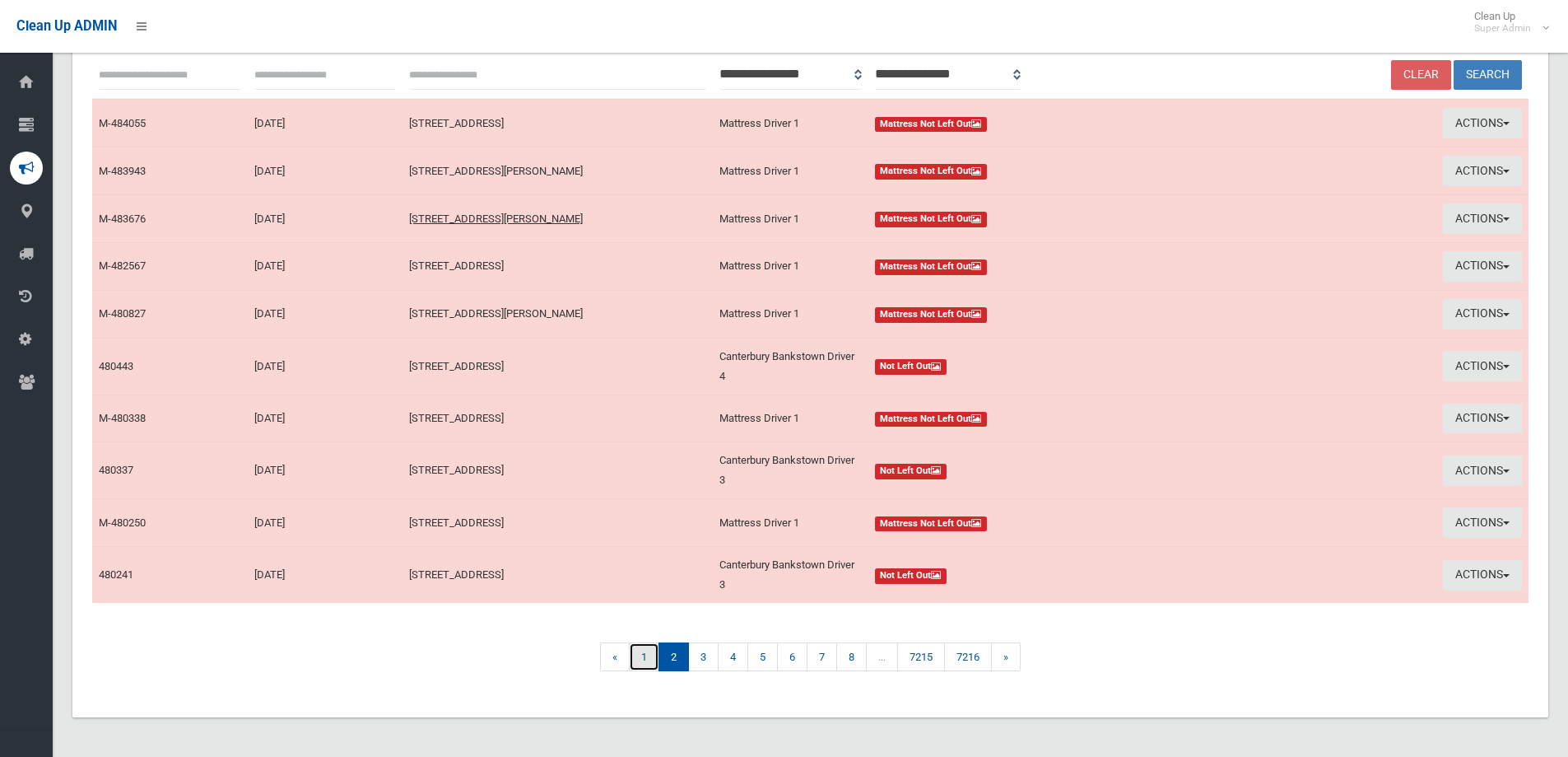
click at [639, 655] on link "1" at bounding box center [644, 657] width 31 height 29
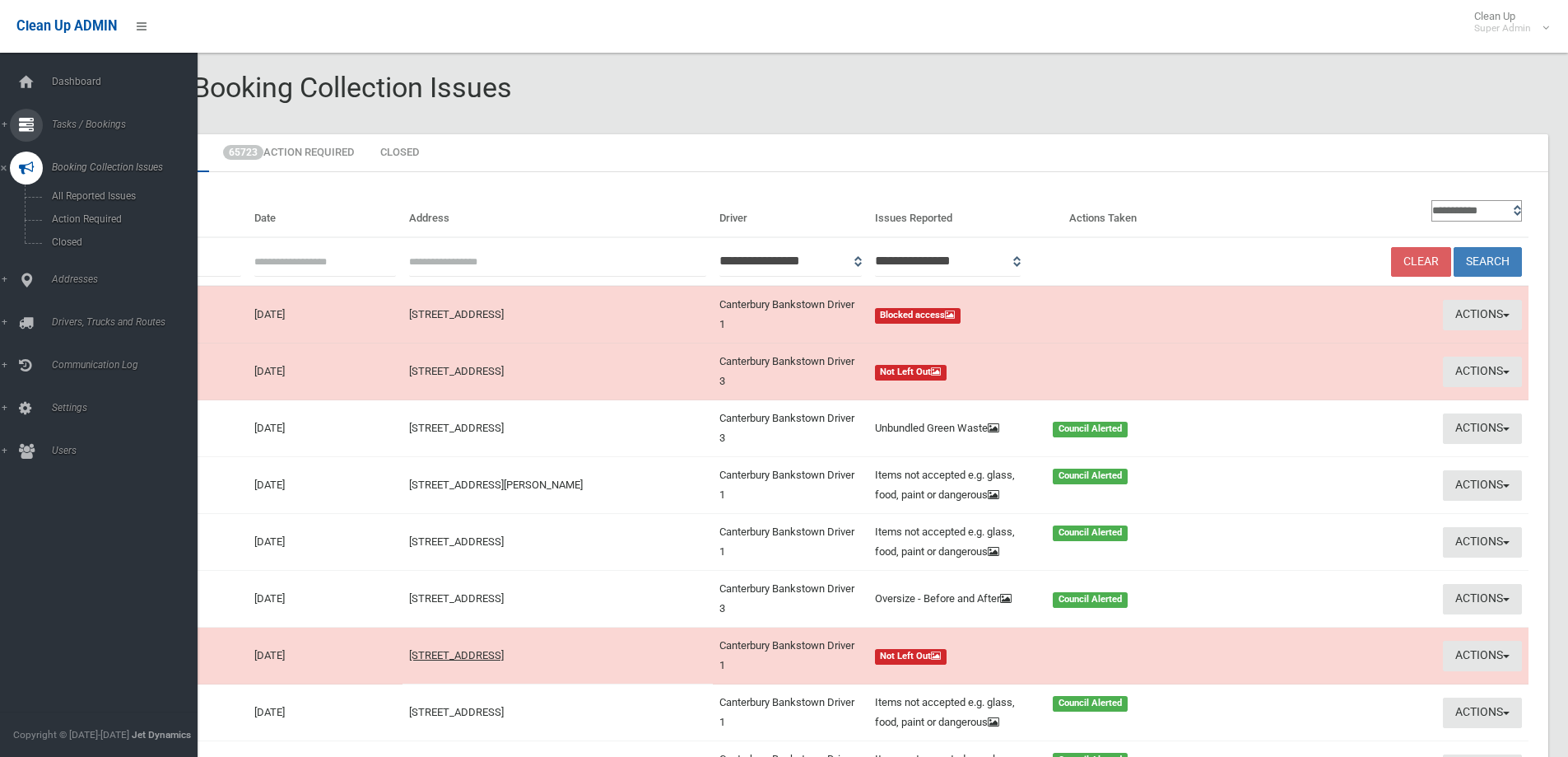
click at [87, 123] on span "Tasks / Bookings" at bounding box center [129, 123] width 163 height 11
click at [67, 237] on link "Search" at bounding box center [105, 245] width 210 height 23
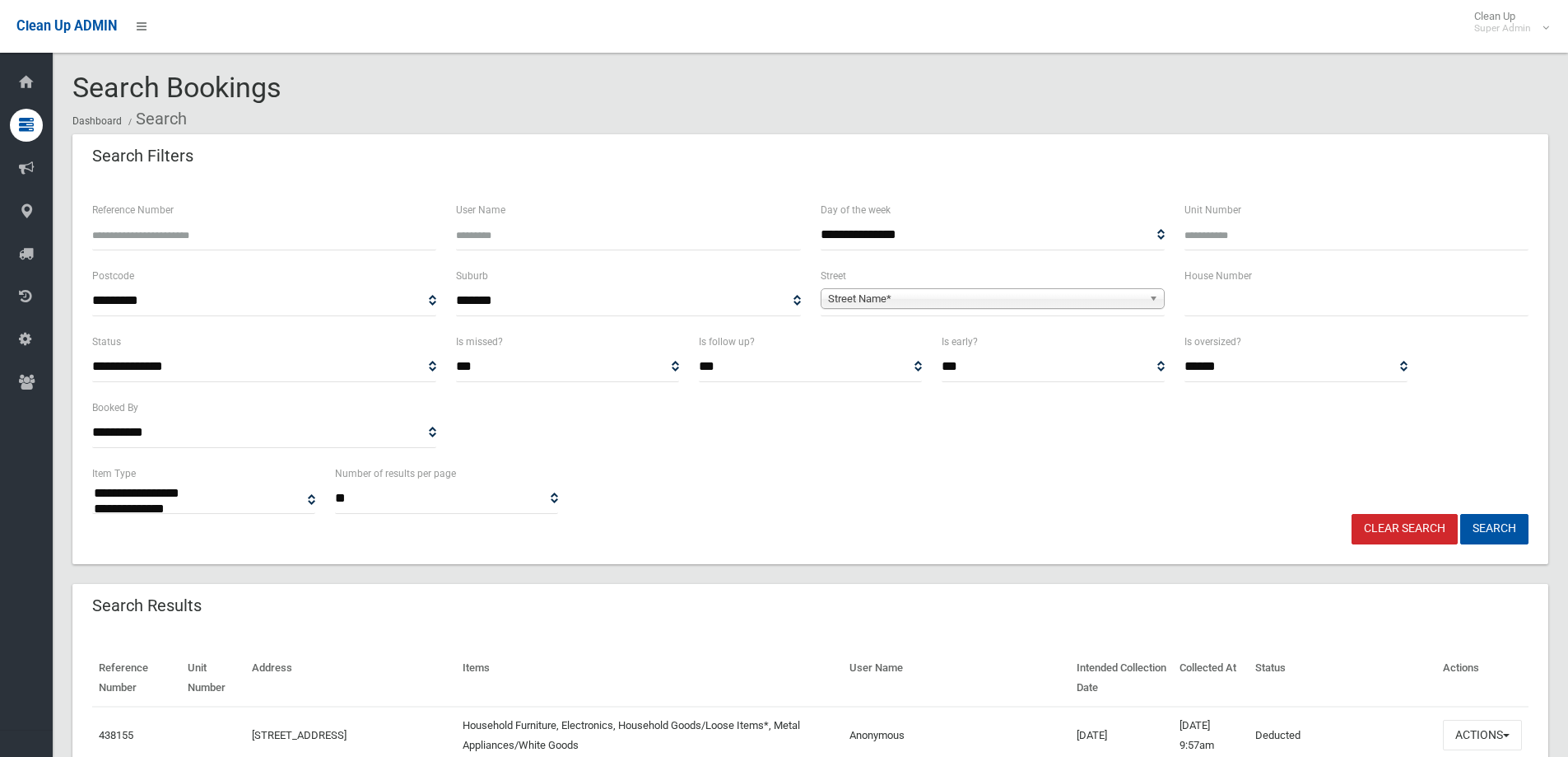
select select
click at [141, 241] on input "Reference Number" at bounding box center [265, 236] width 344 height 31
type input "******"
click at [1460, 514] on button "Search" at bounding box center [1494, 529] width 69 height 31
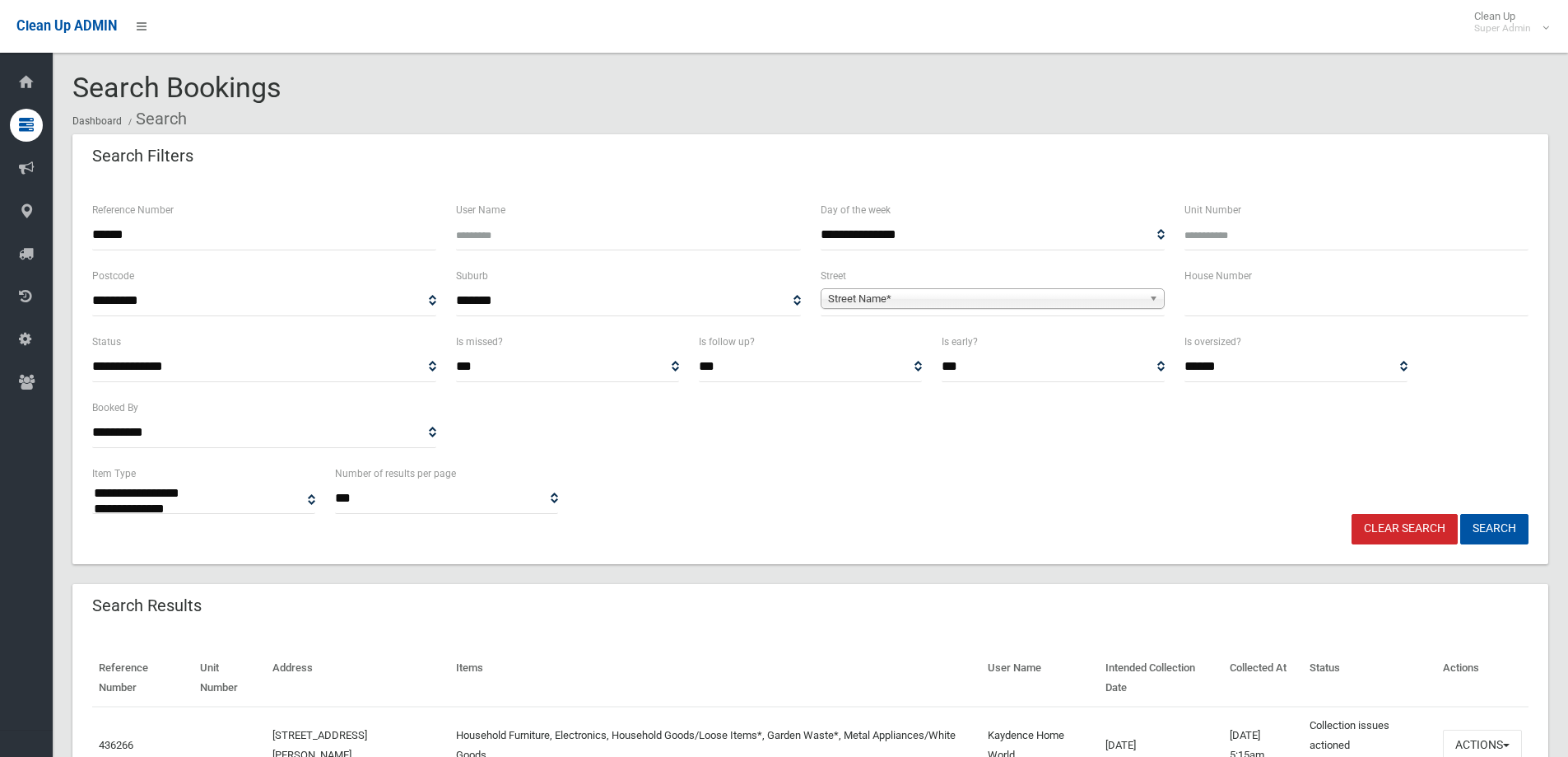
select select
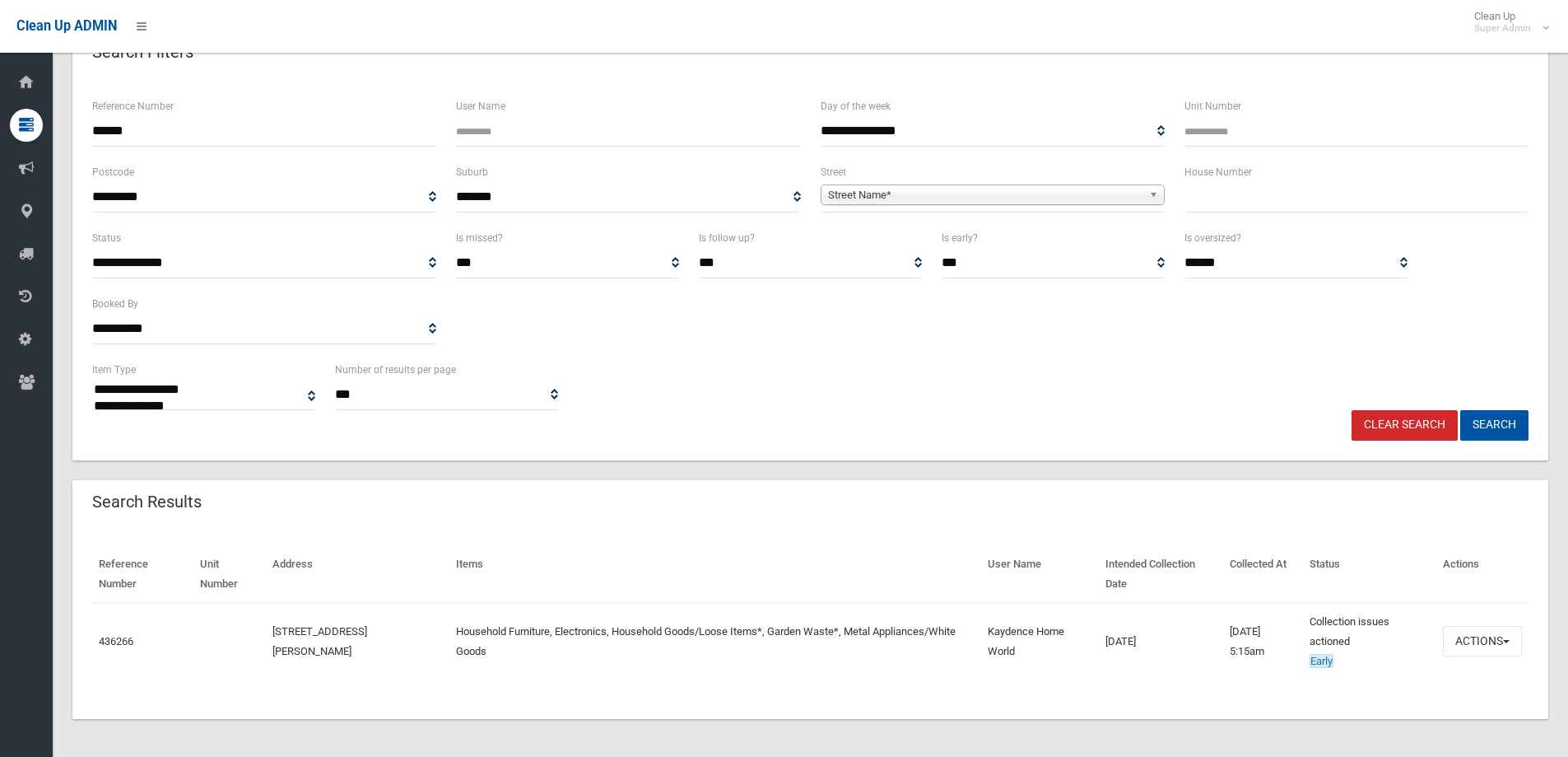
scroll to position [105, 0]
click at [1463, 634] on button "Actions" at bounding box center [1482, 640] width 79 height 31
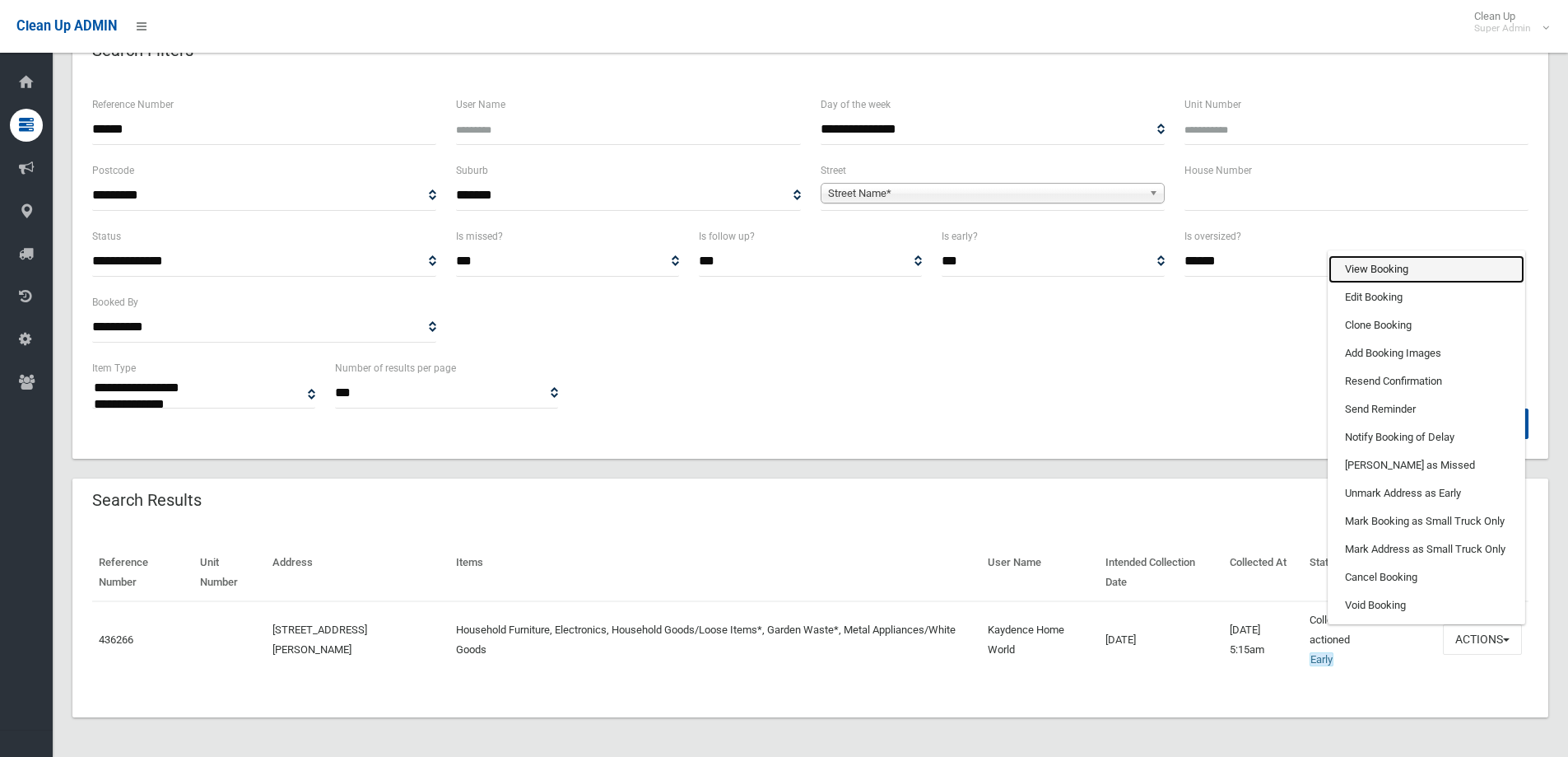
click at [1385, 275] on link "View Booking" at bounding box center [1427, 269] width 196 height 28
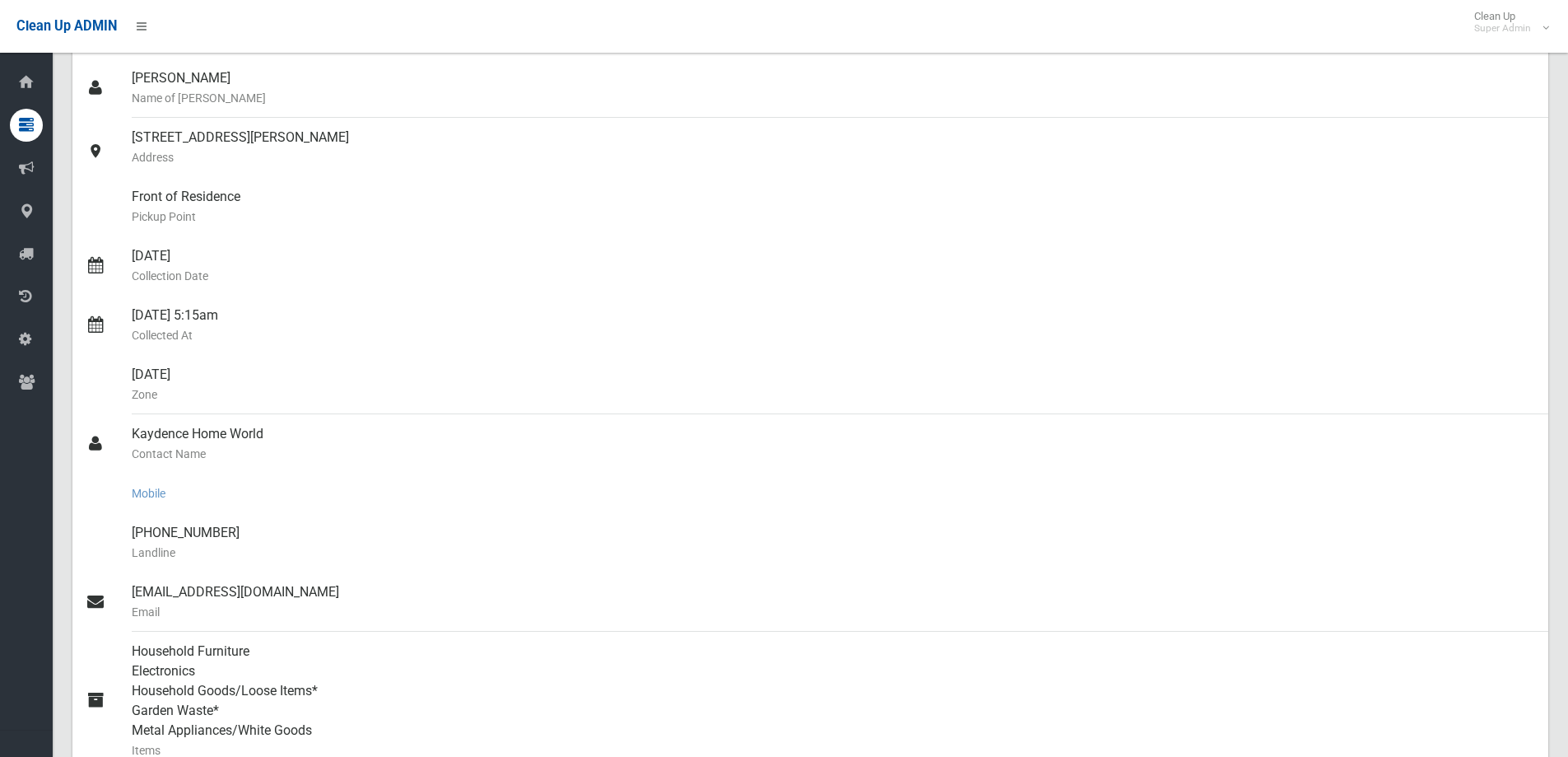
scroll to position [165, 0]
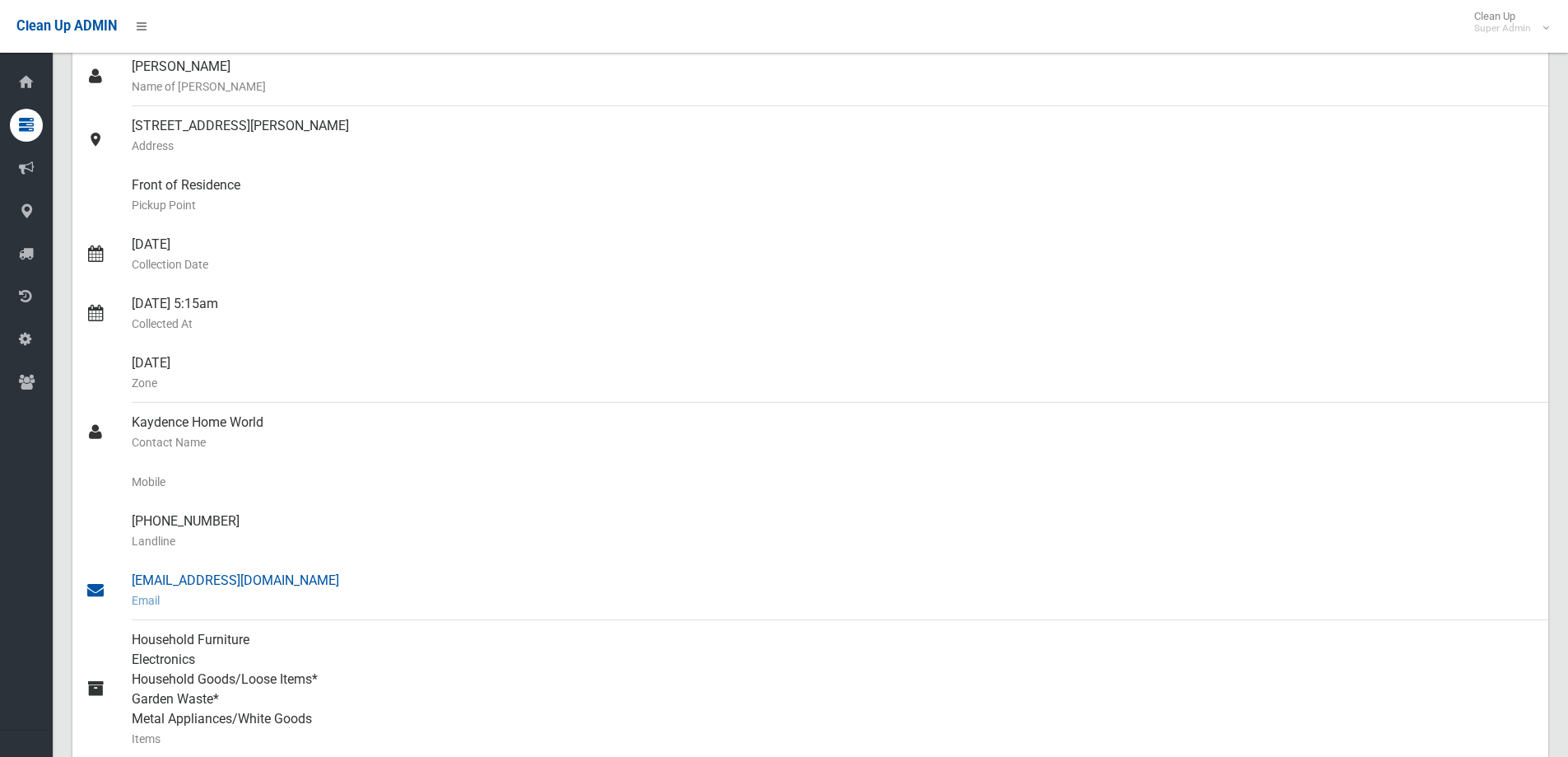
drag, startPoint x: 130, startPoint y: 421, endPoint x: 284, endPoint y: 578, distance: 219.9
click at [284, 578] on ul "[PERSON_NAME] Name of [PERSON_NAME] [STREET_ADDRESS][PERSON_NAME] Address Front…" at bounding box center [811, 492] width 1476 height 890
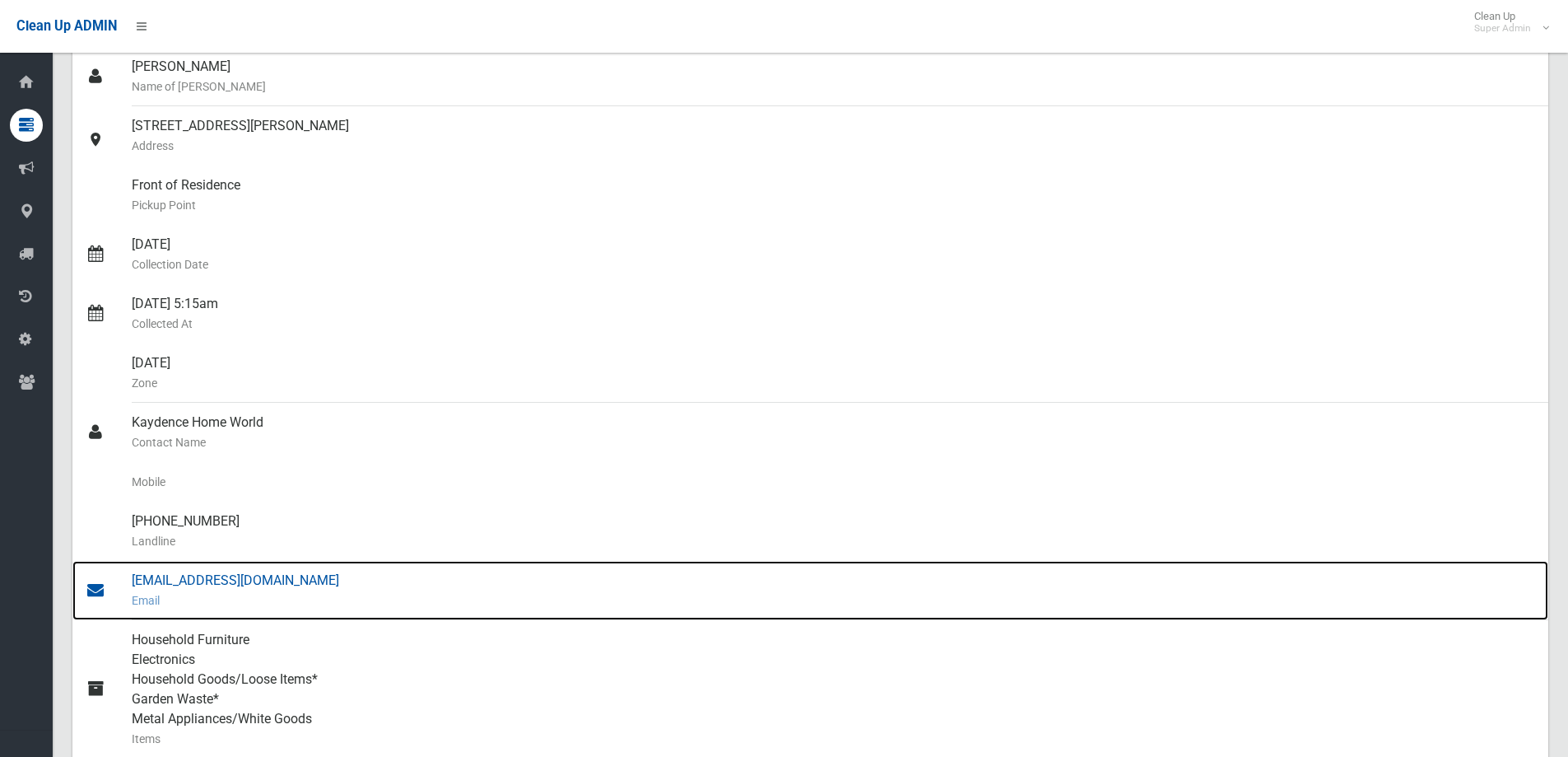
copy ul "Kaydence Home World Contact Name Mobile [PHONE_NUMBER] Landline [EMAIL_ADDRESS]…"
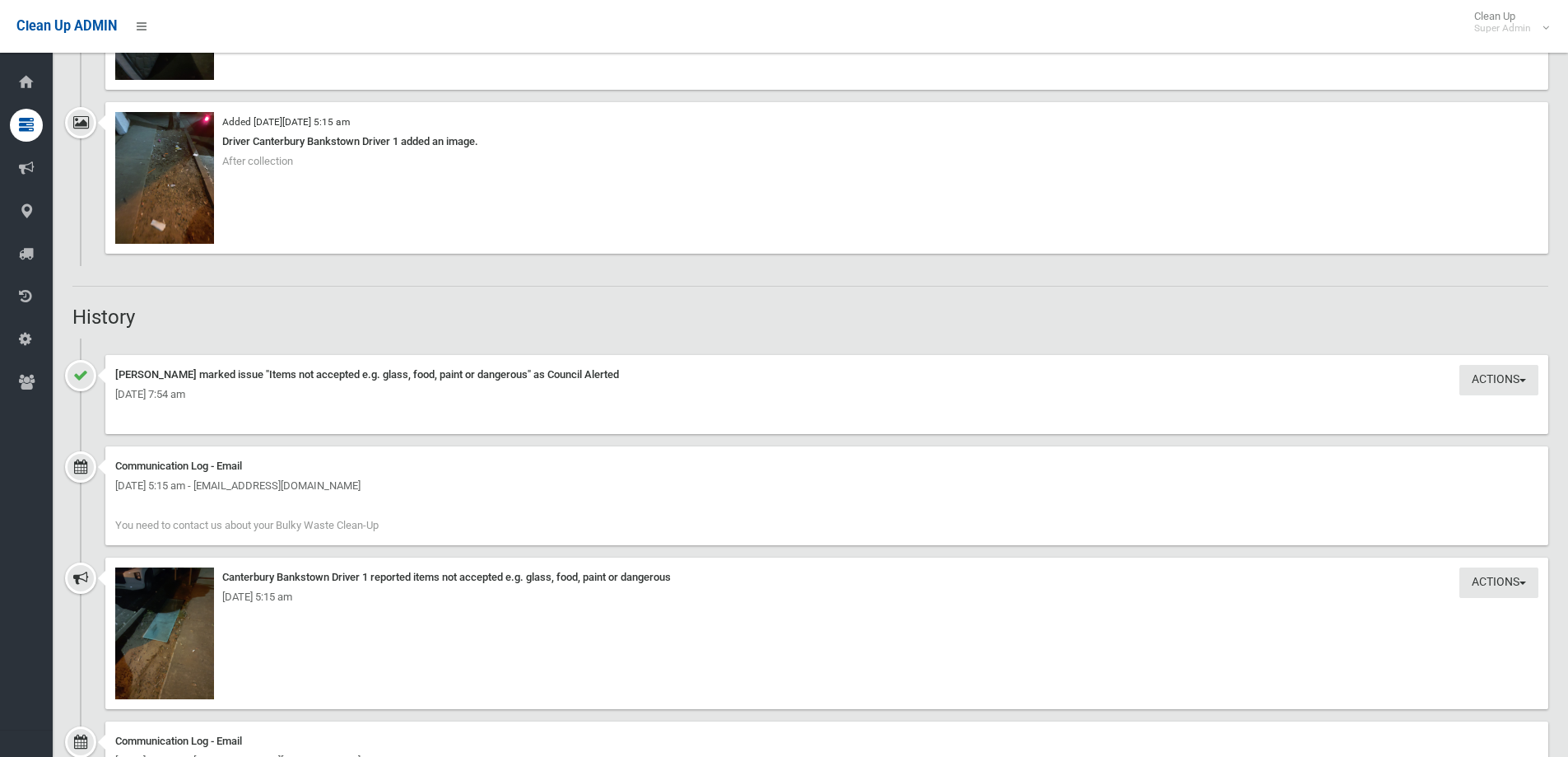
scroll to position [1482, 0]
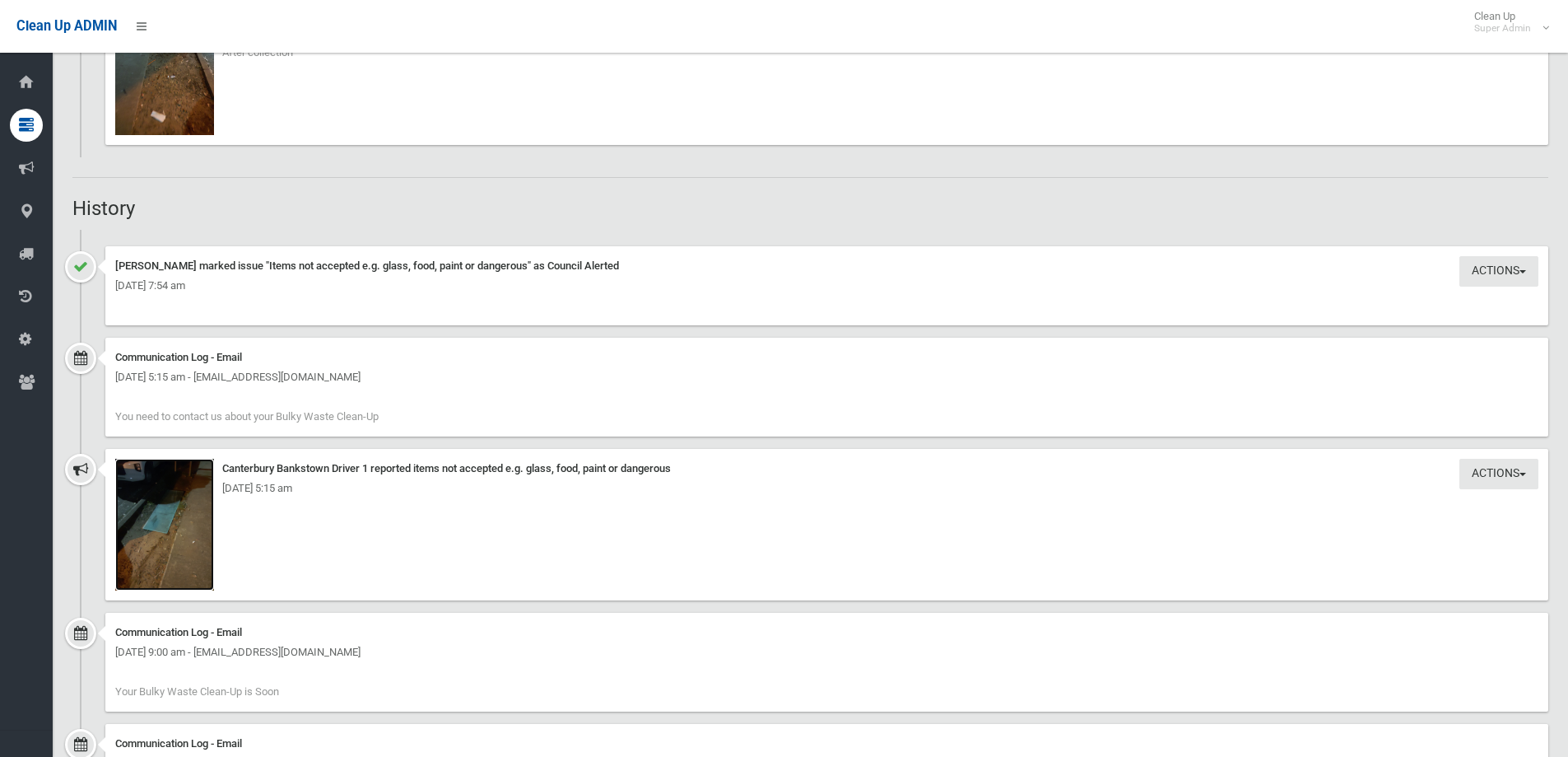
click at [176, 527] on img at bounding box center [164, 525] width 99 height 132
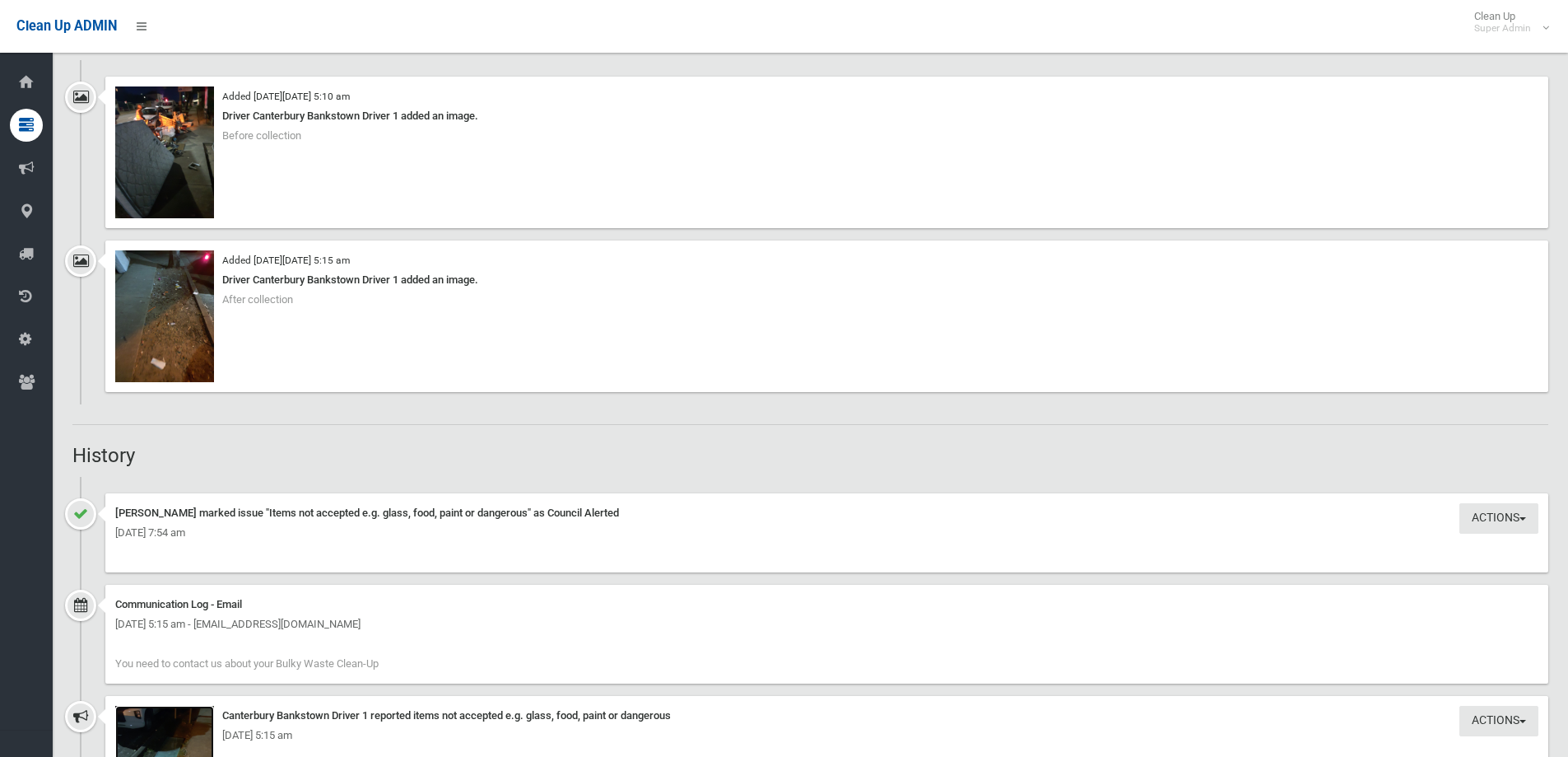
scroll to position [1153, 0]
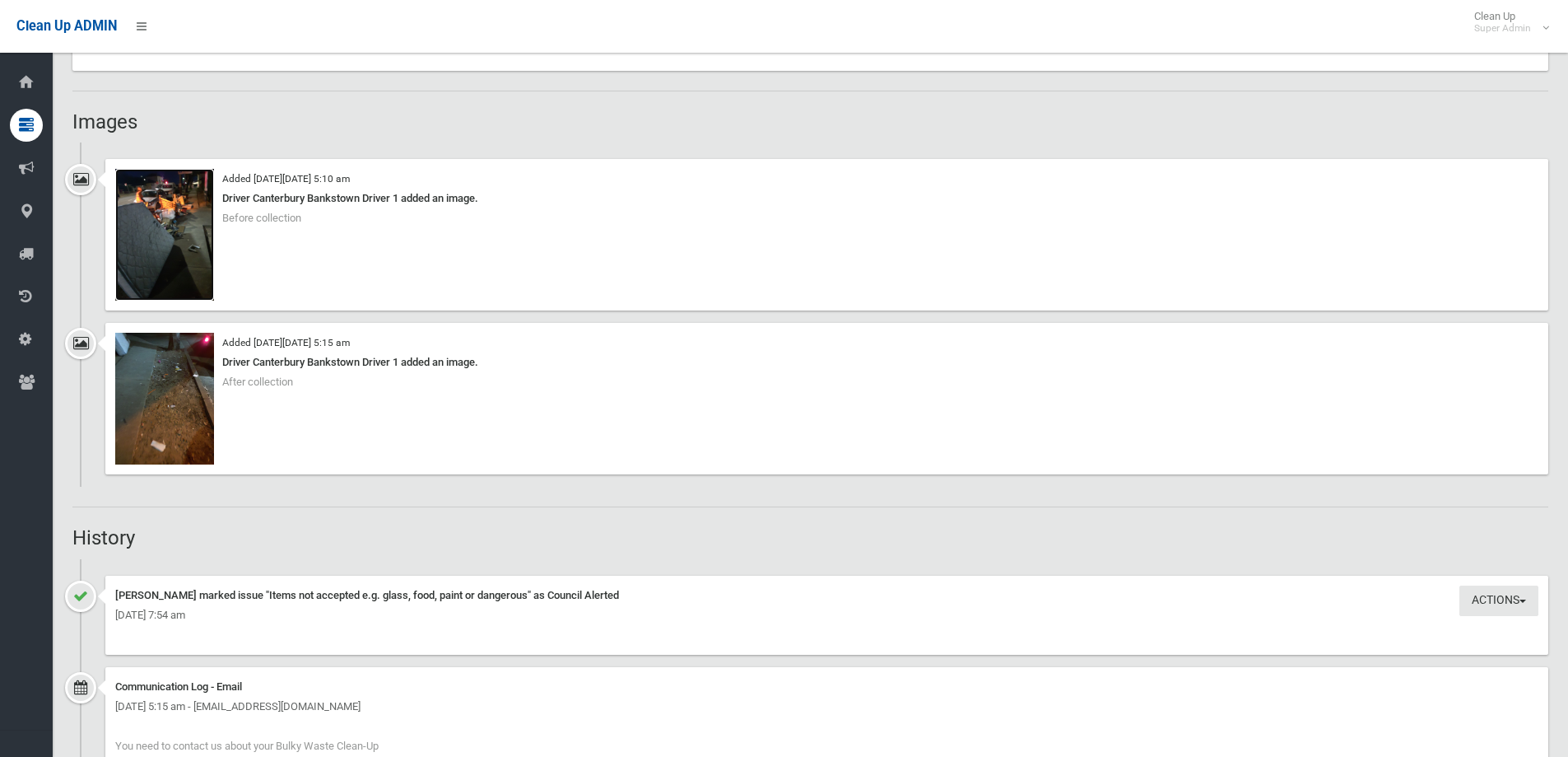
click at [171, 244] on img at bounding box center [164, 235] width 99 height 132
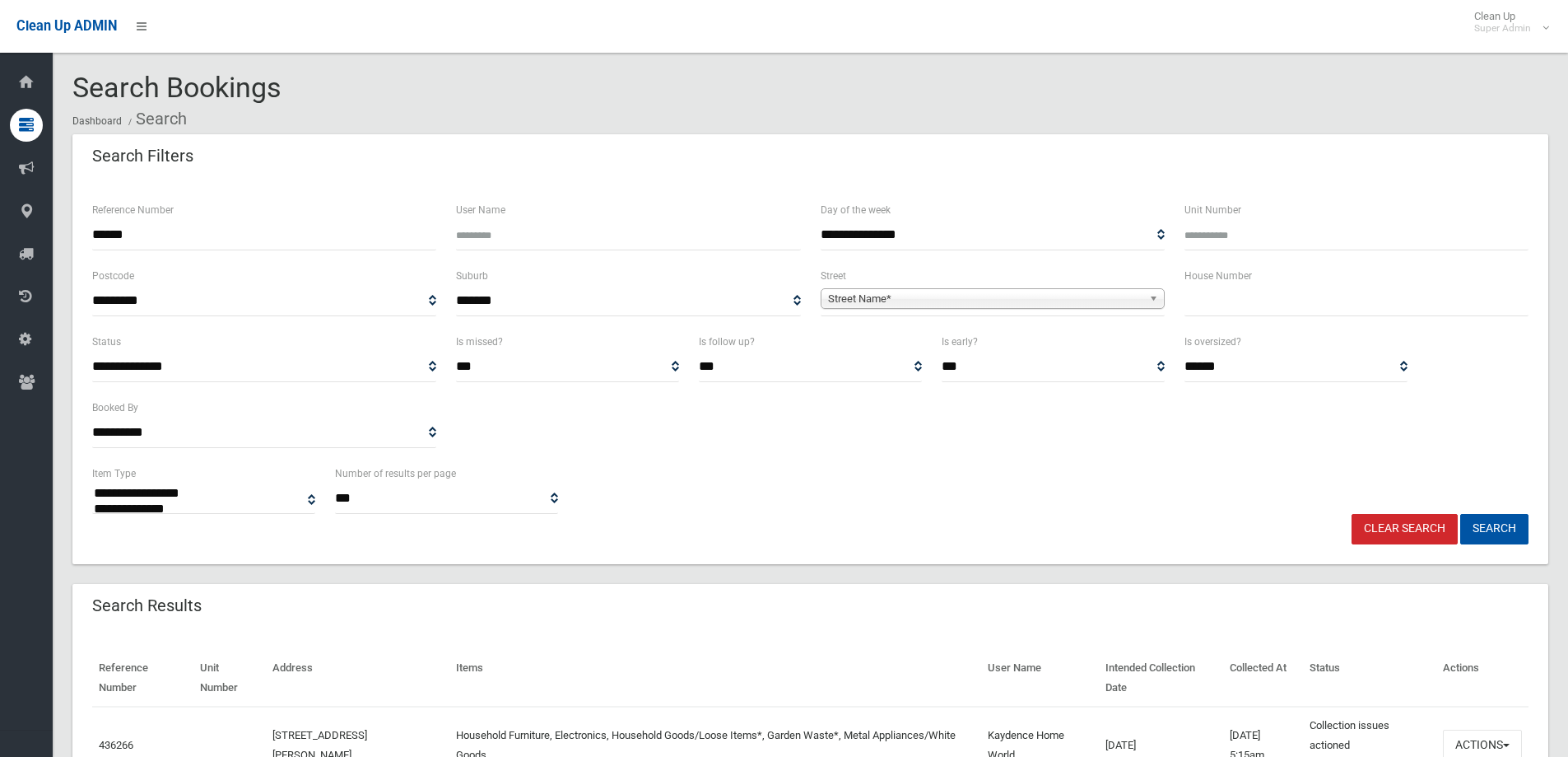
select select
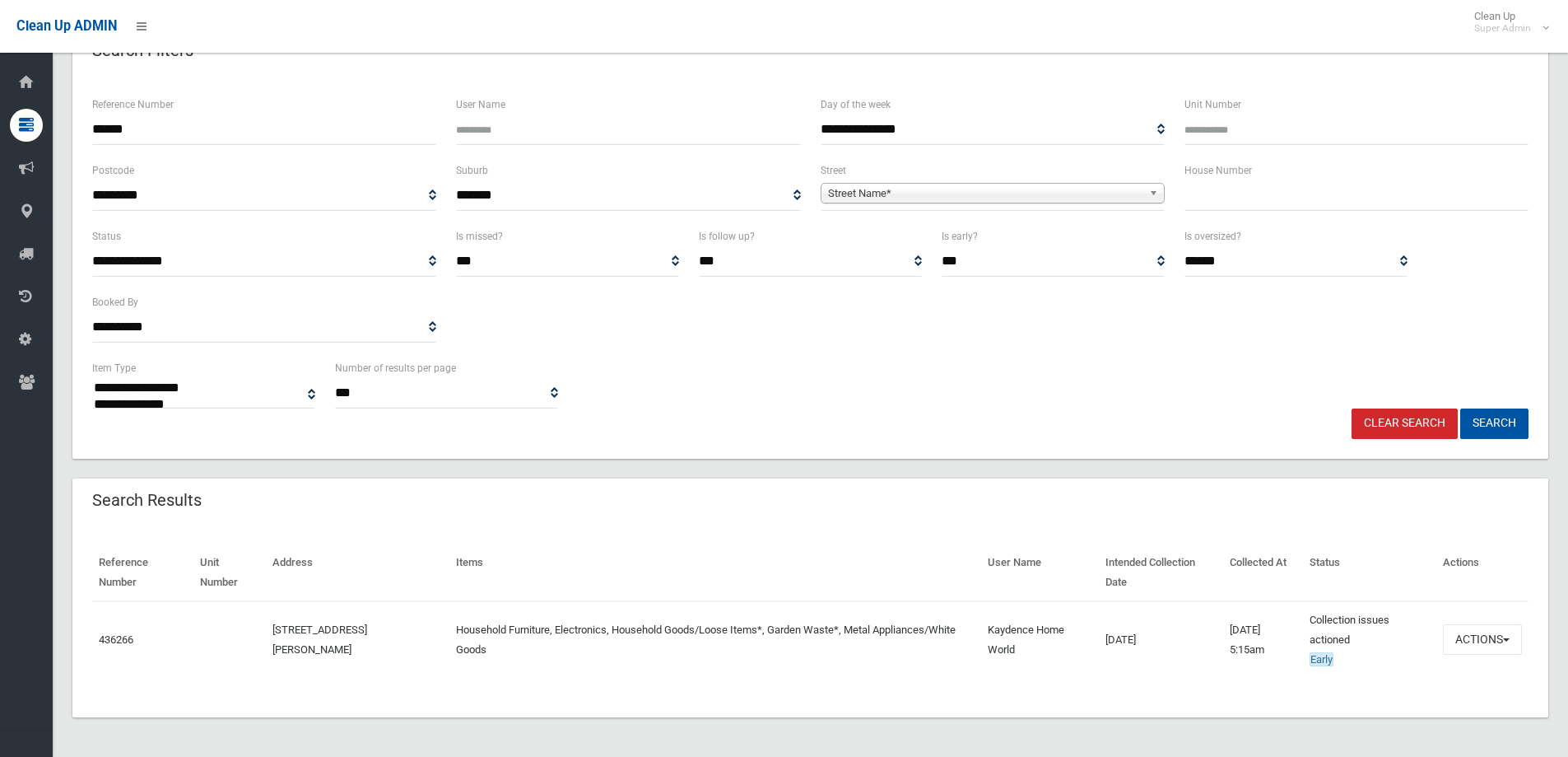
scroll to position [105, 0]
click at [1487, 634] on button "Actions" at bounding box center [1482, 640] width 79 height 31
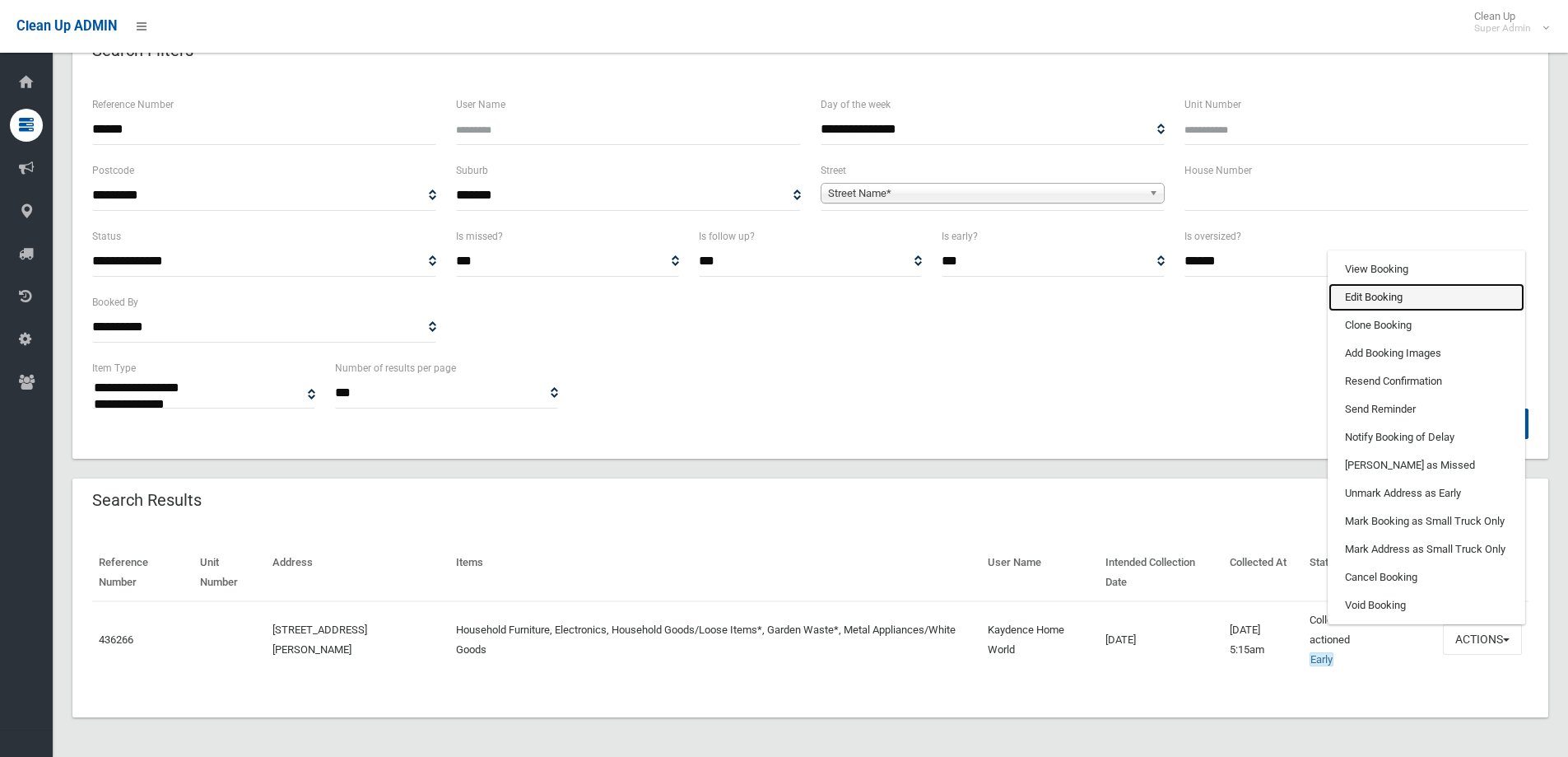
click at [1354, 292] on link "Edit Booking" at bounding box center [1427, 297] width 196 height 28
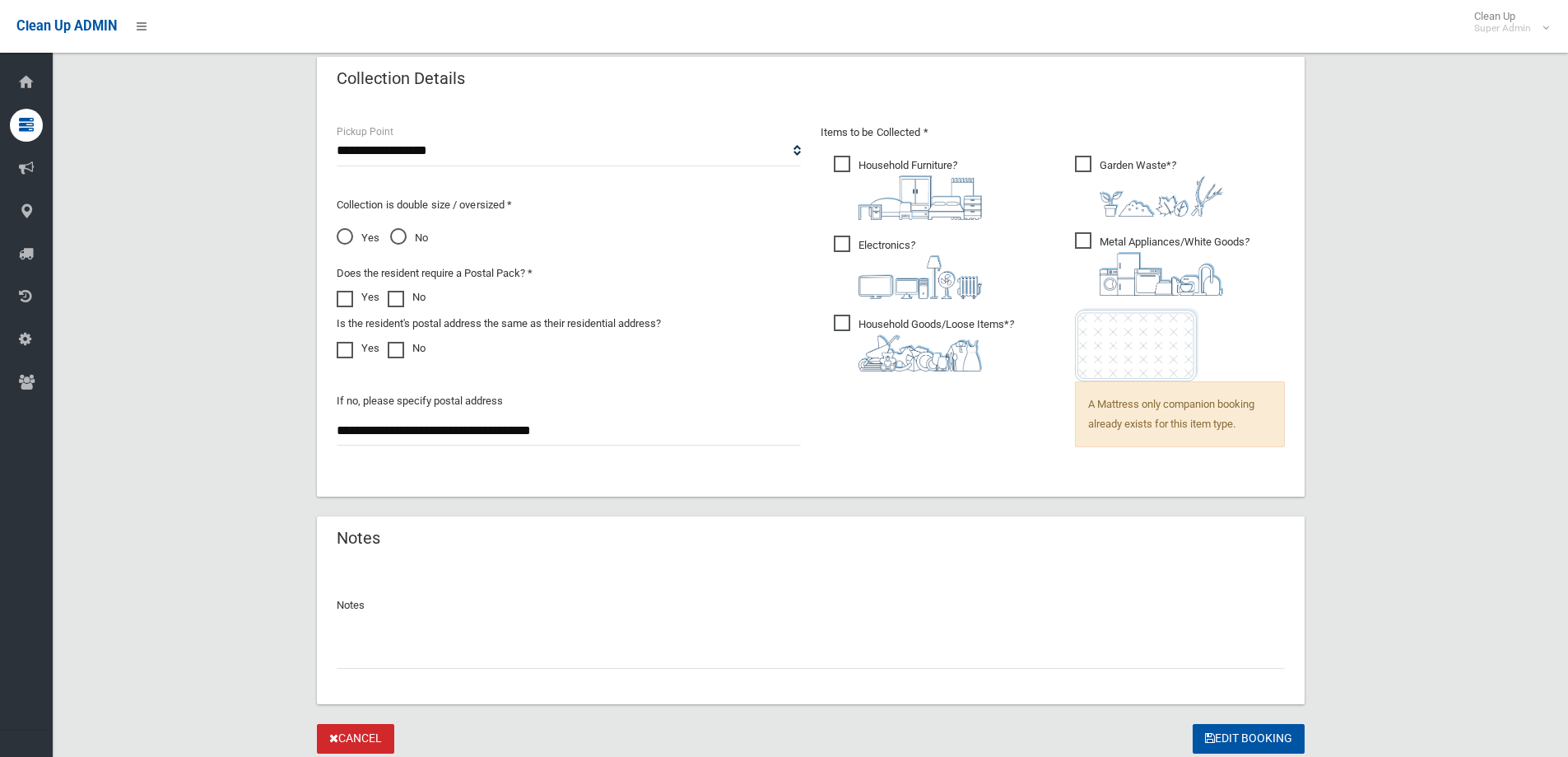
scroll to position [1139, 0]
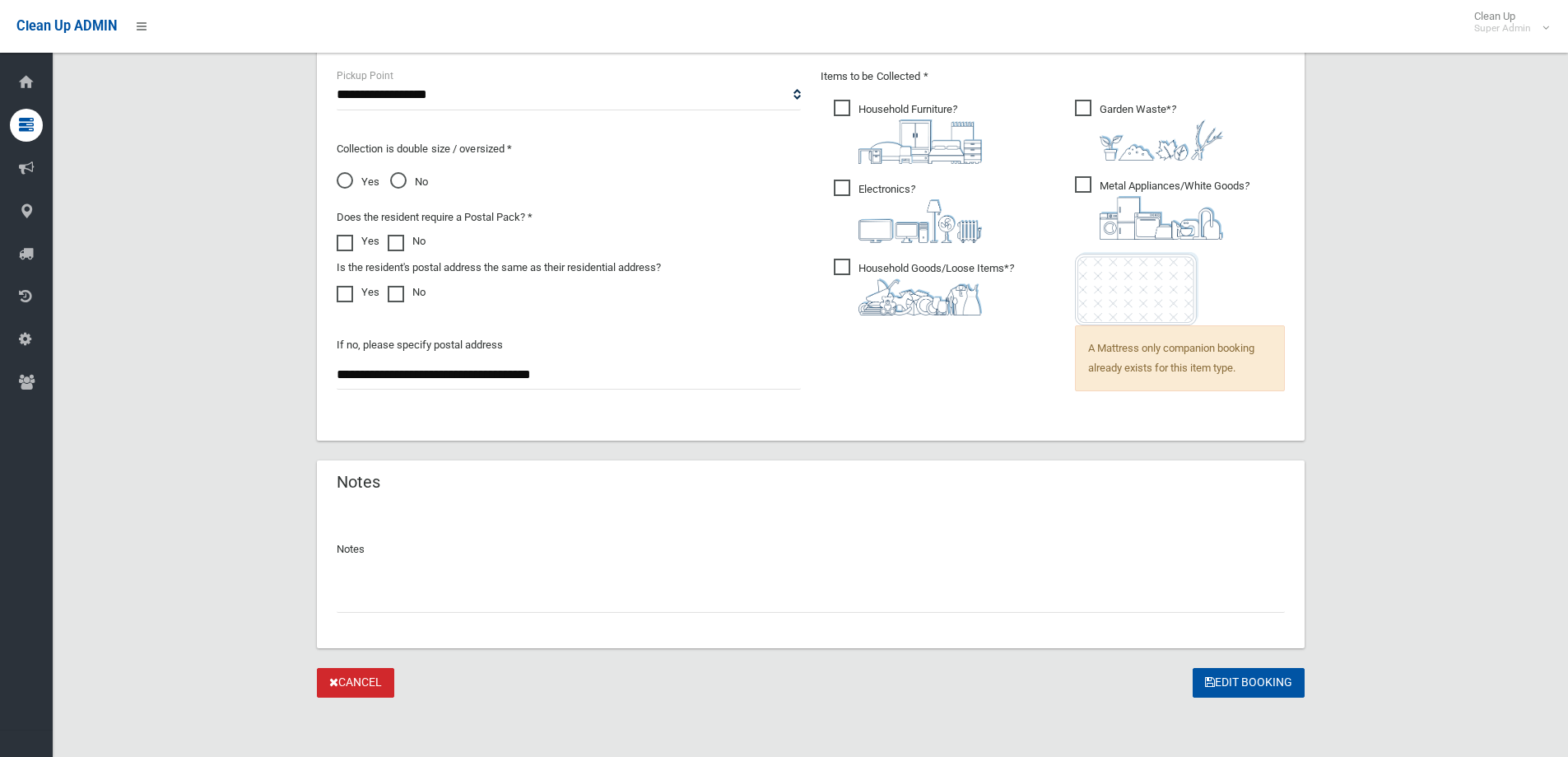
click at [371, 597] on input "text" at bounding box center [811, 598] width 949 height 31
type input "**********"
click at [1255, 682] on button "Edit Booking" at bounding box center [1248, 683] width 112 height 31
